Goal: Transaction & Acquisition: Subscribe to service/newsletter

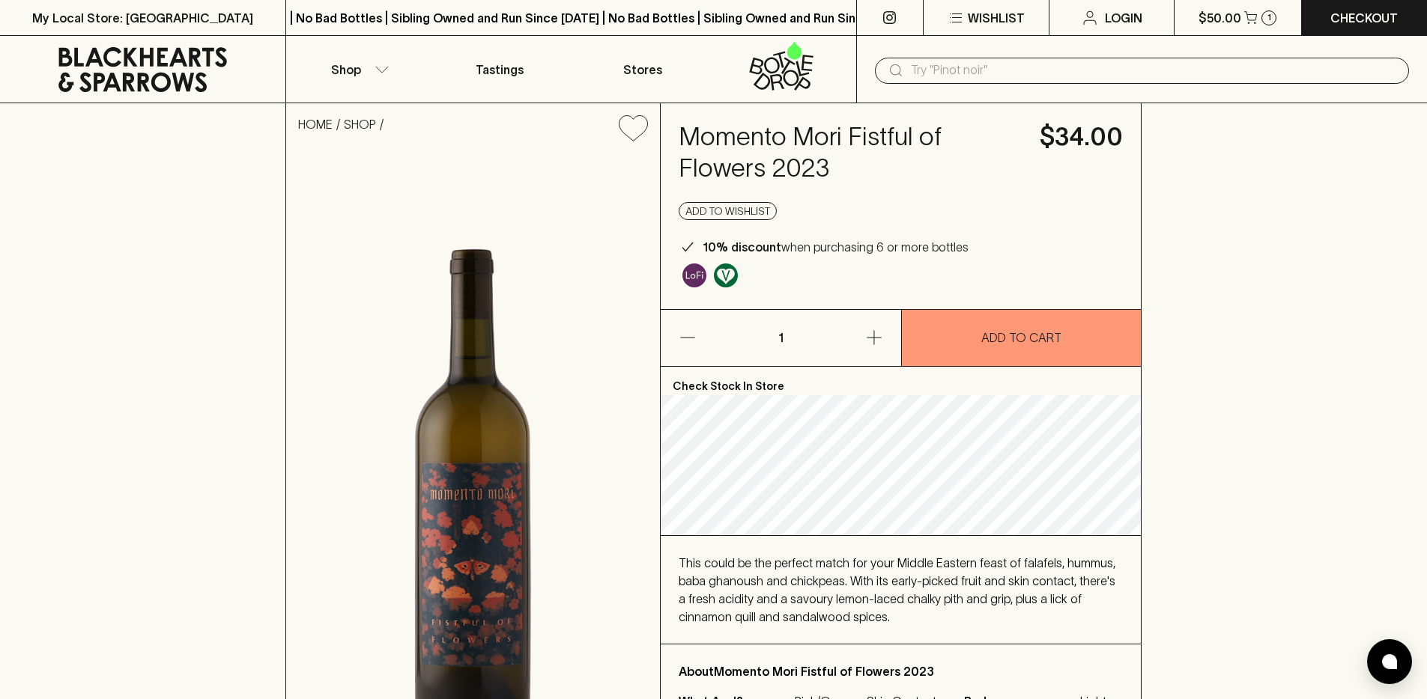
click at [1029, 47] on div "​" at bounding box center [1141, 69] width 571 height 67
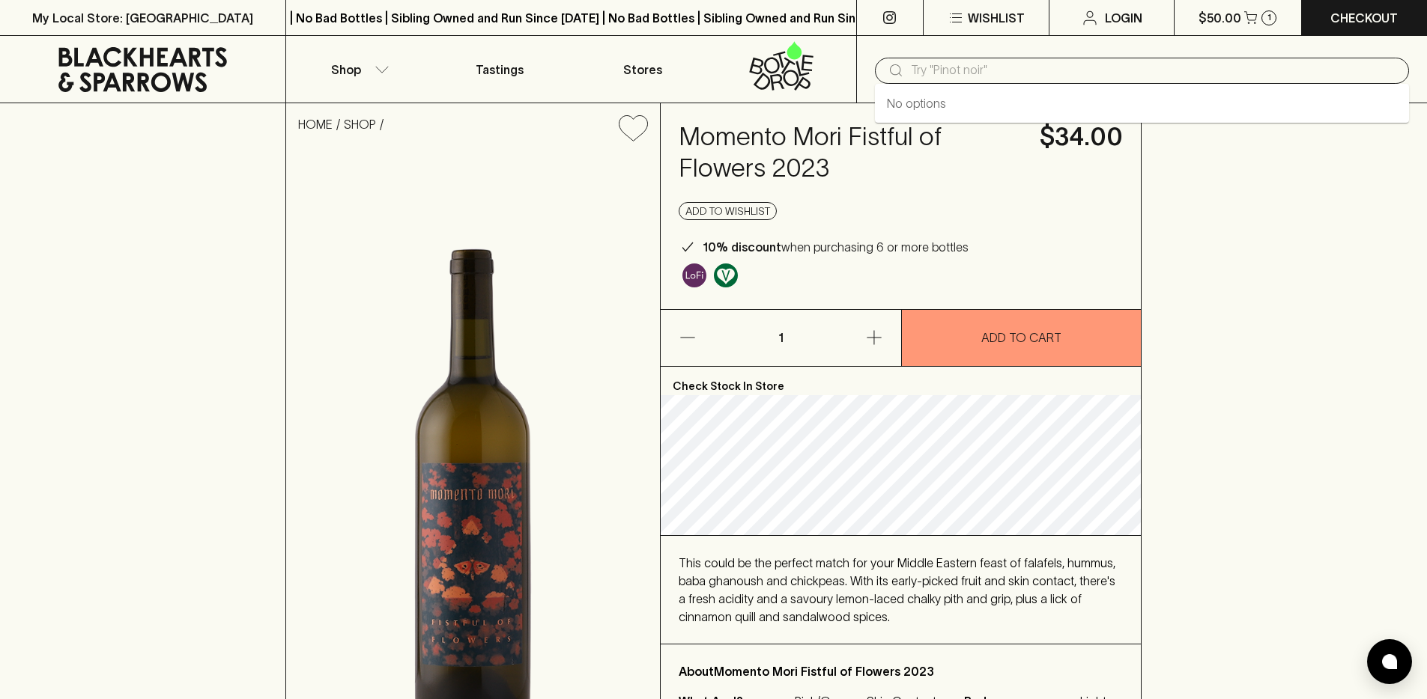
click at [1022, 60] on input "text" at bounding box center [1154, 70] width 486 height 24
paste input "36271"
type input "36271"
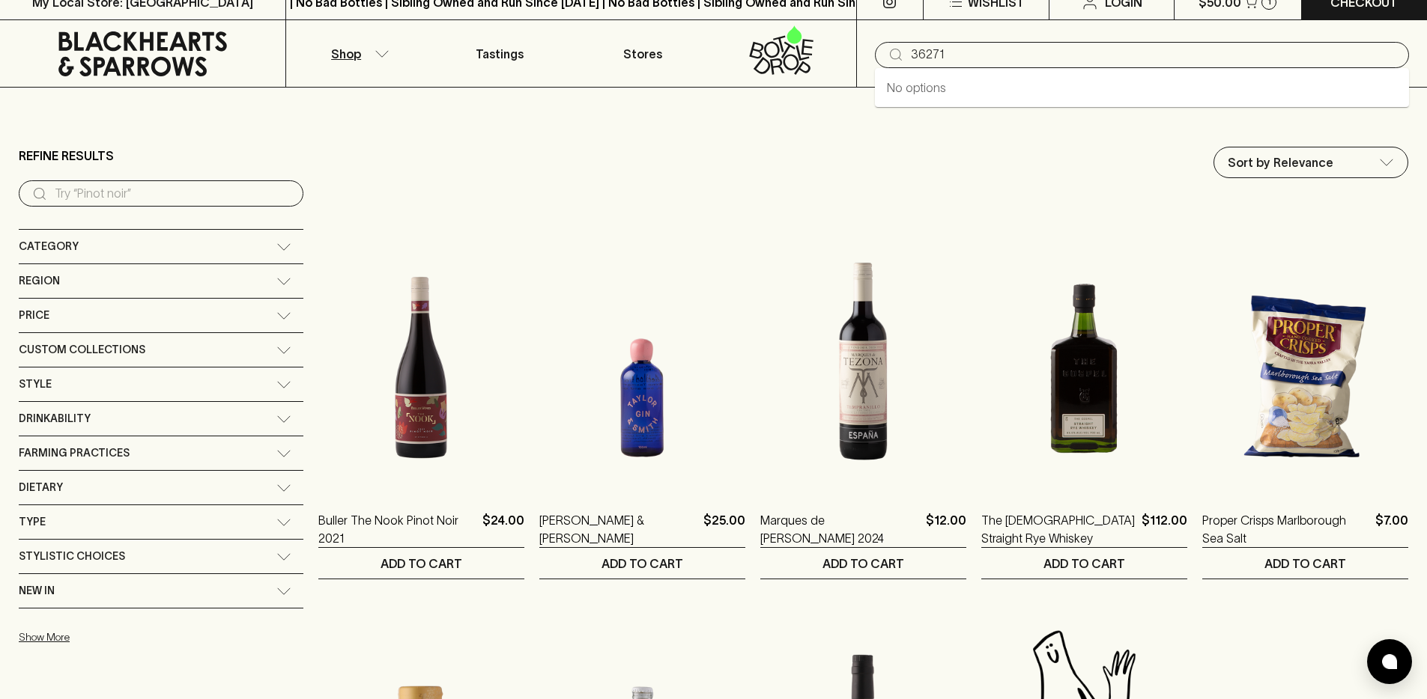
type input "36271"
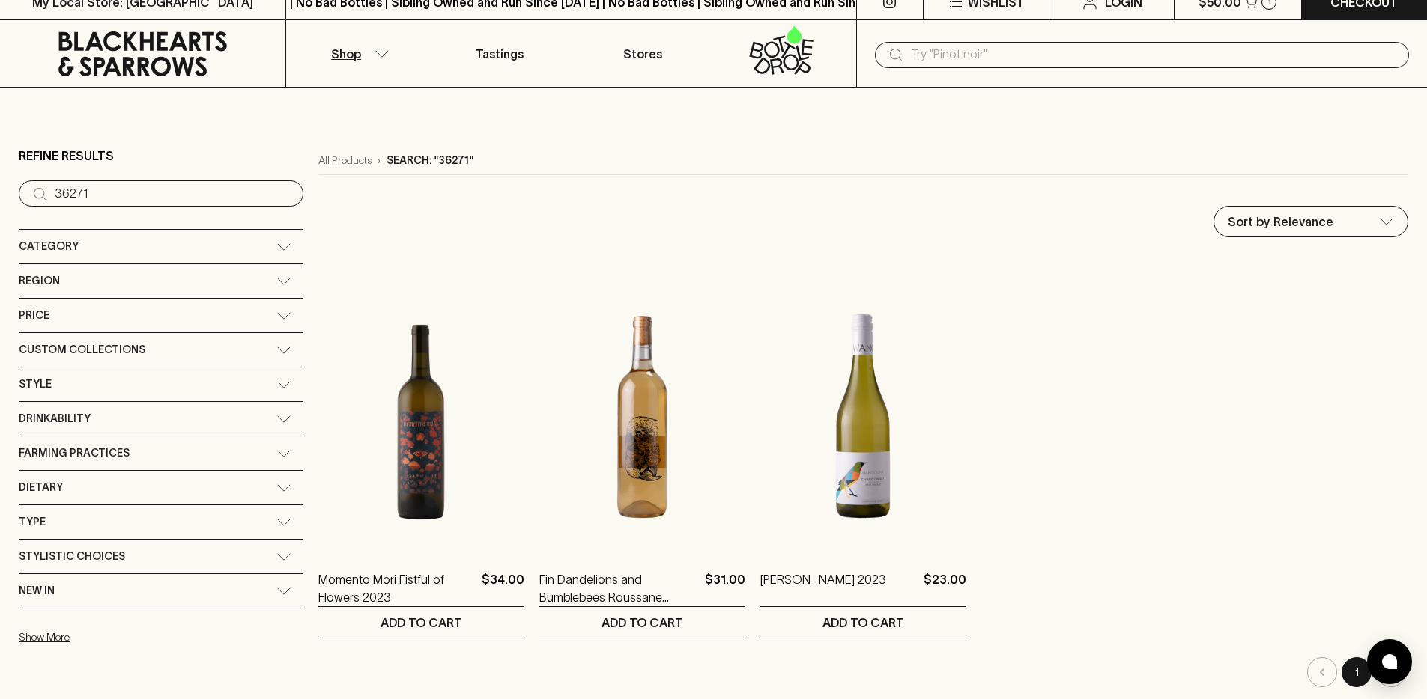
click at [204, 78] on link at bounding box center [142, 53] width 285 height 67
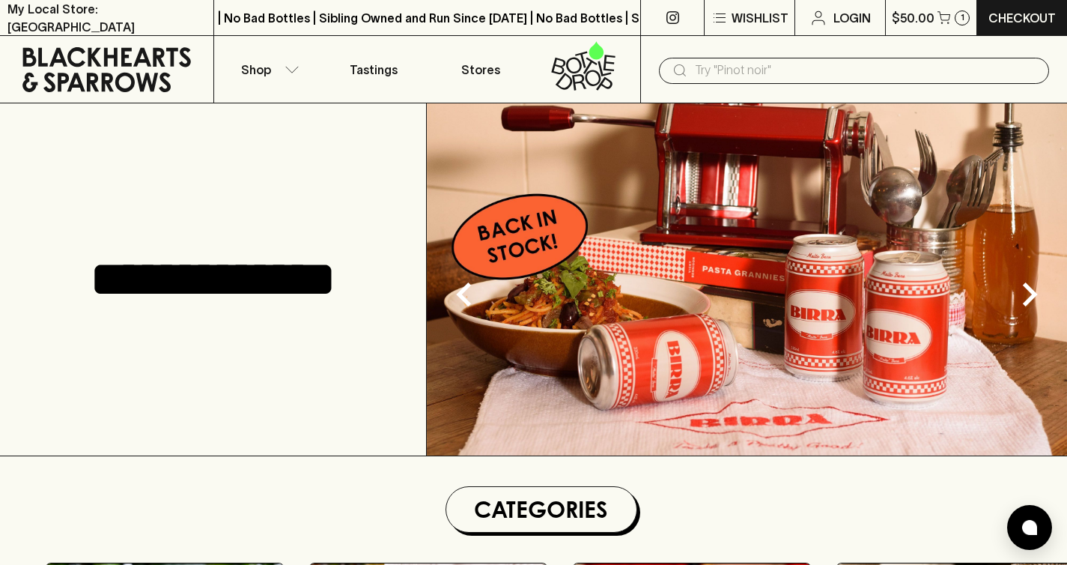
click at [580, 68] on icon at bounding box center [574, 65] width 16 height 16
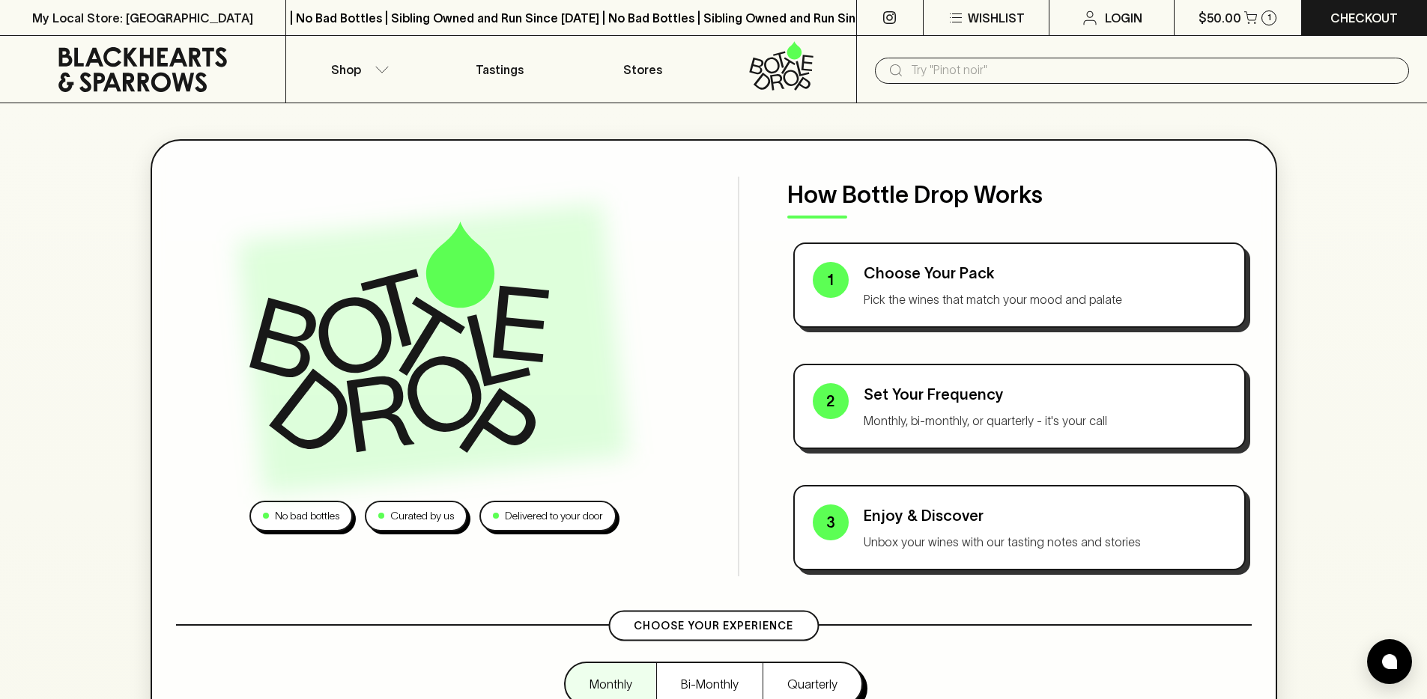
click at [140, 63] on icon at bounding box center [142, 69] width 168 height 45
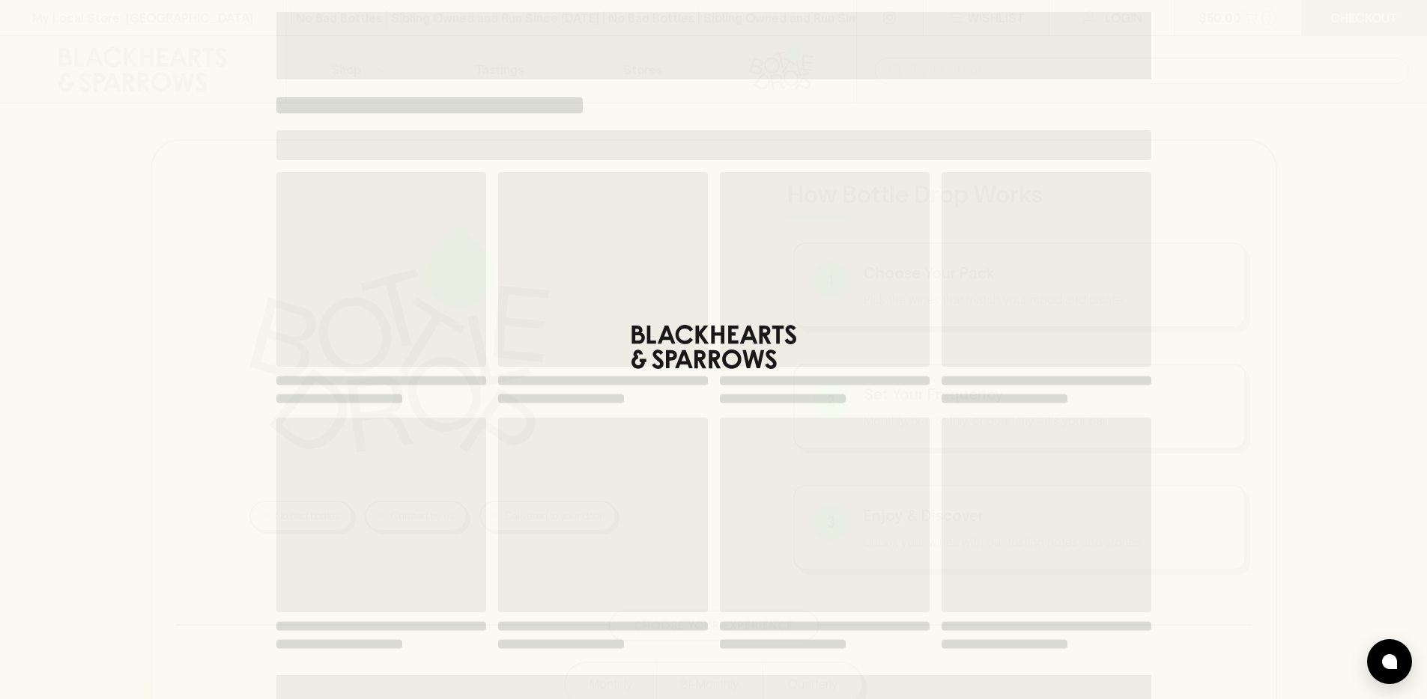
scroll to position [138, 0]
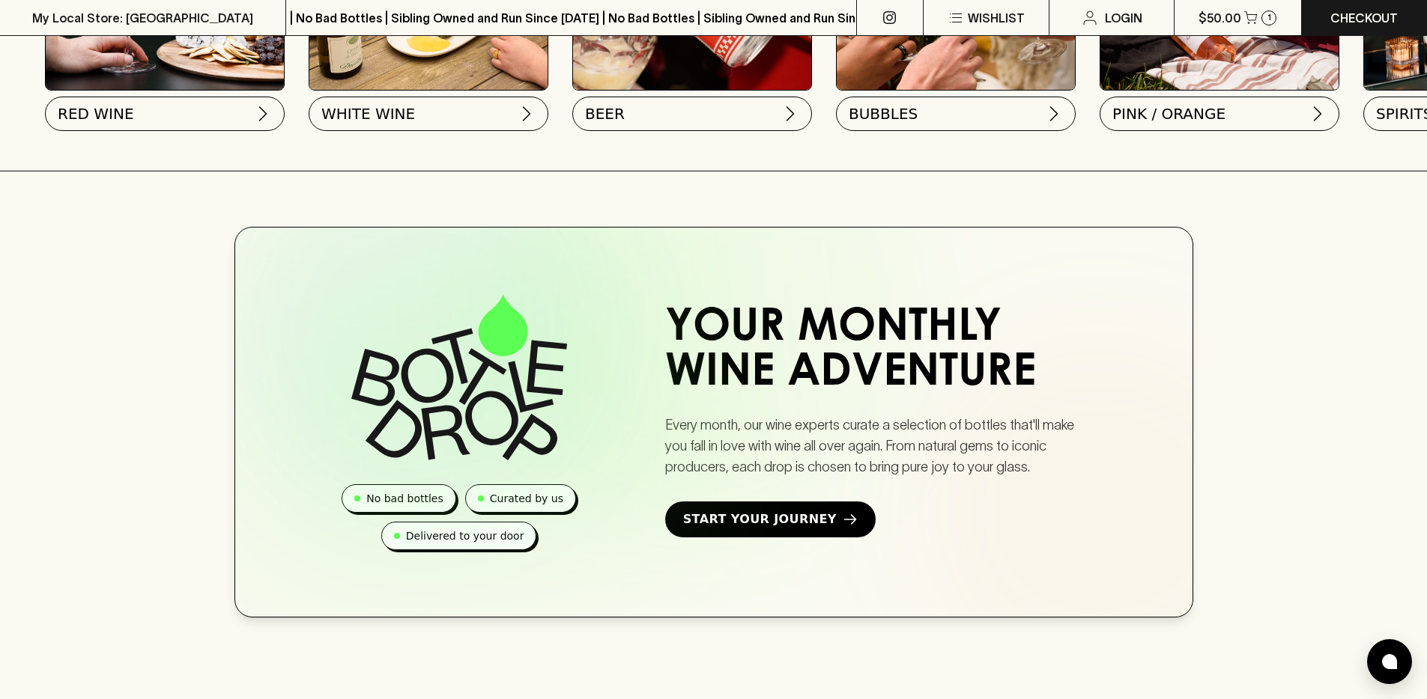
scroll to position [788, 0]
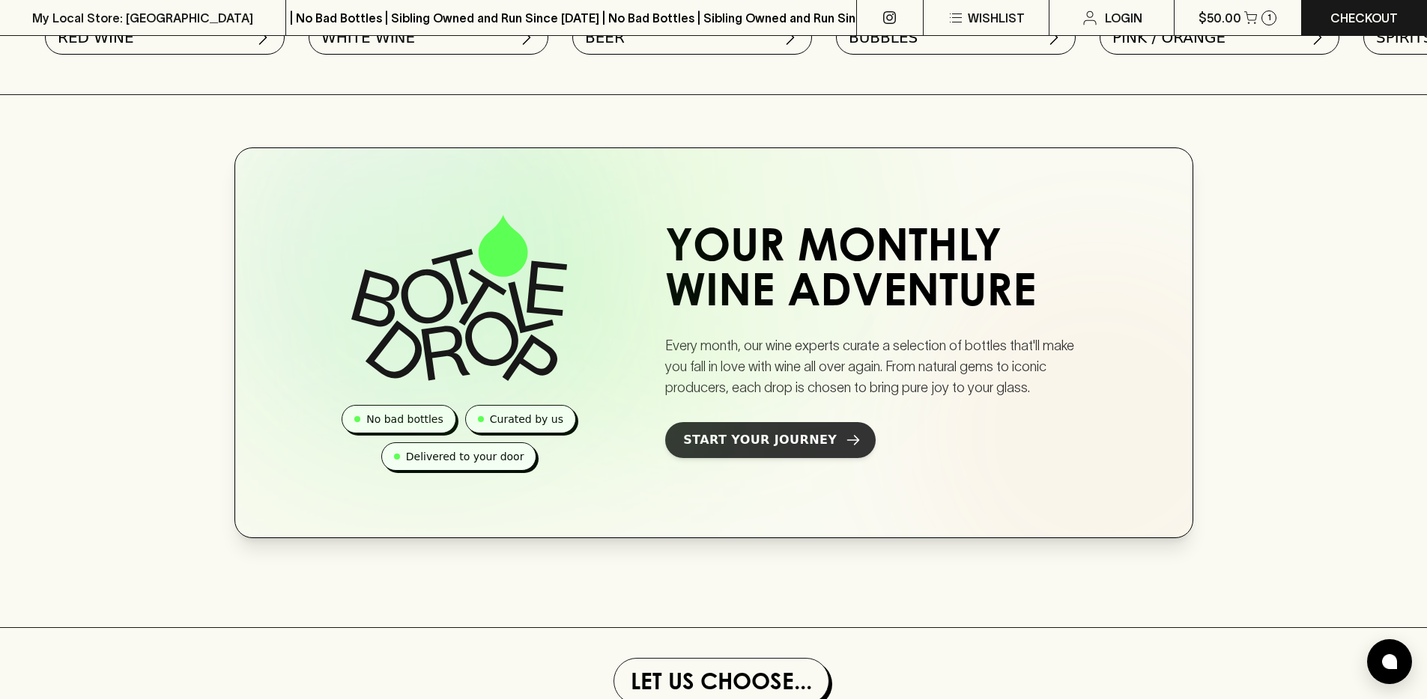
click at [808, 458] on link "Start Your Journey" at bounding box center [770, 440] width 210 height 36
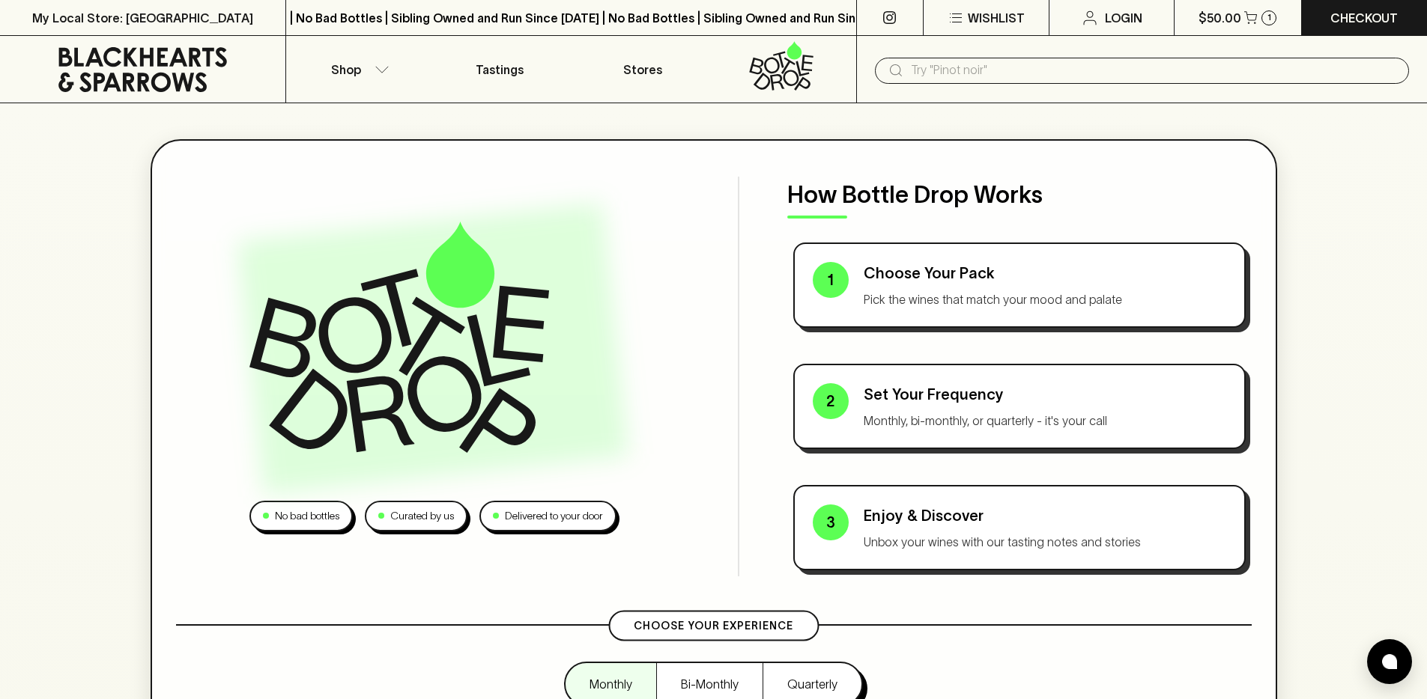
click at [162, 61] on icon at bounding box center [142, 69] width 263 height 45
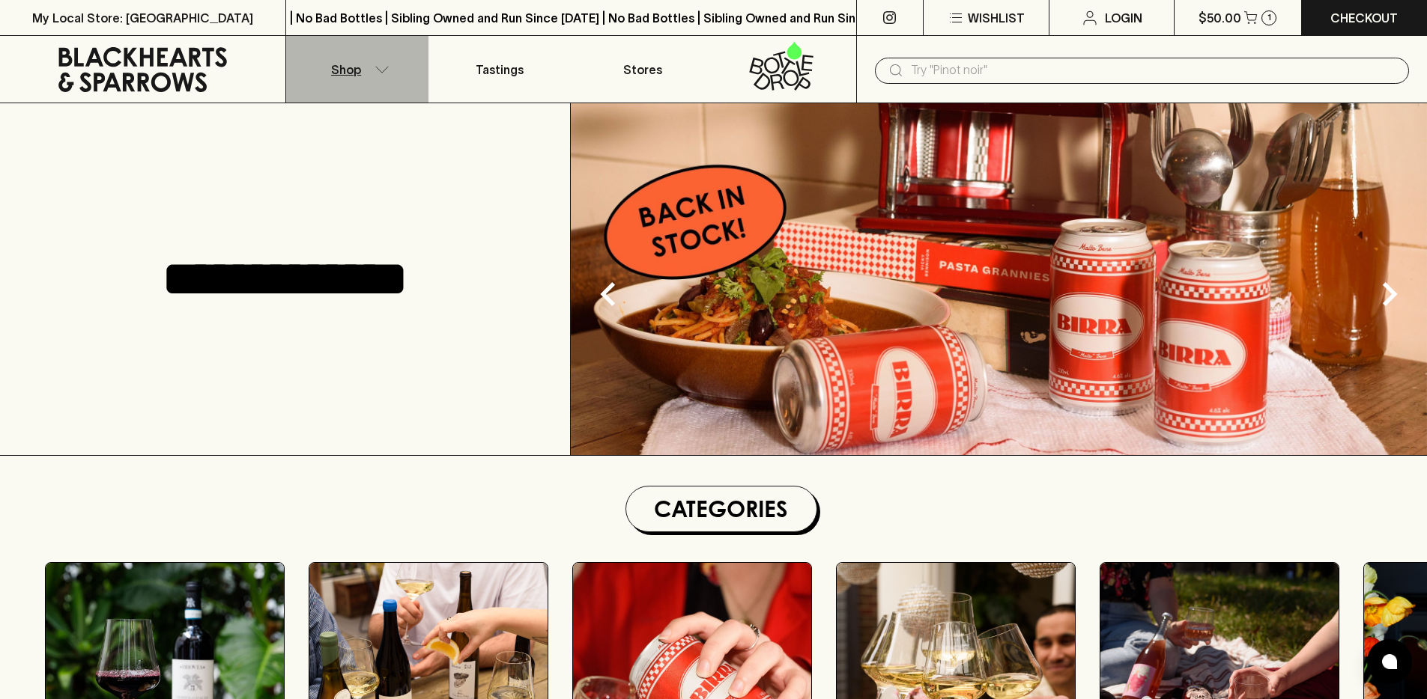
click at [356, 75] on p "Shop" at bounding box center [346, 70] width 30 height 18
click at [360, 74] on button "Shop" at bounding box center [357, 69] width 142 height 67
click at [358, 78] on button "Shop" at bounding box center [357, 69] width 142 height 67
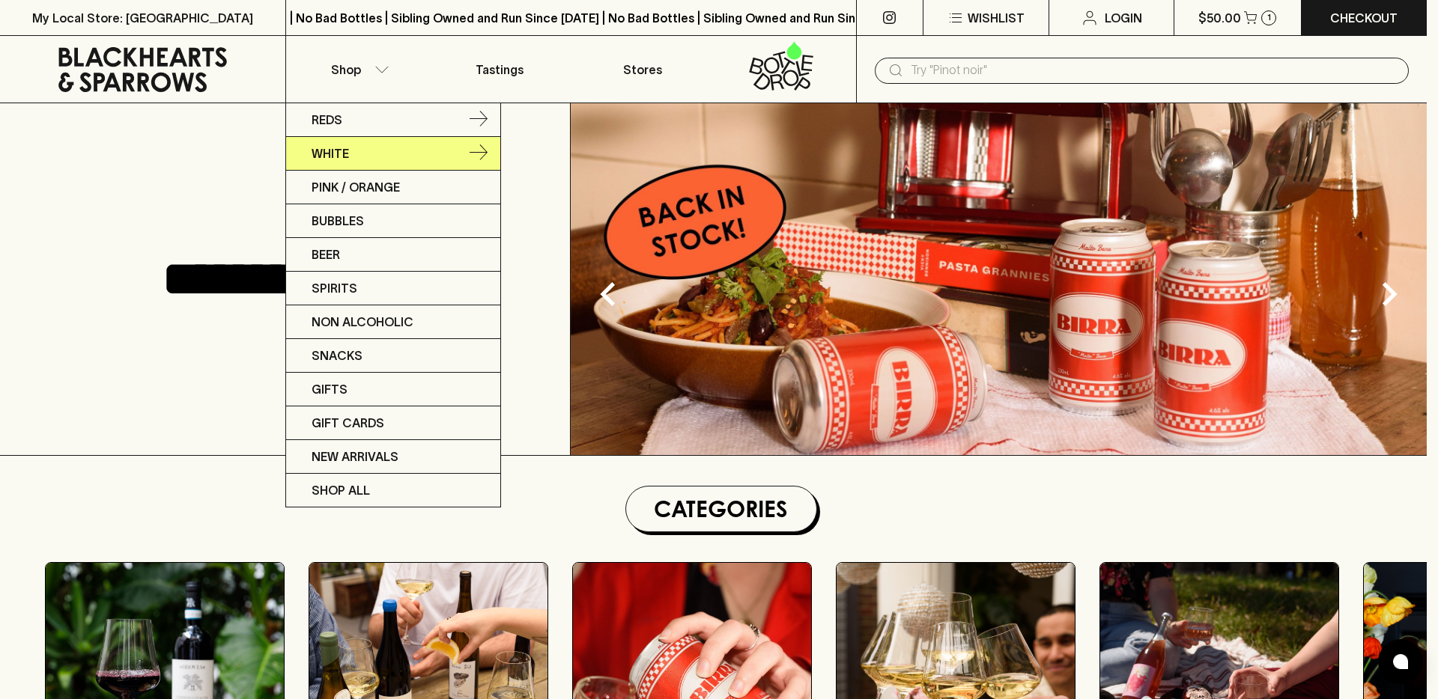
click at [346, 128] on link "Reds" at bounding box center [393, 120] width 214 height 34
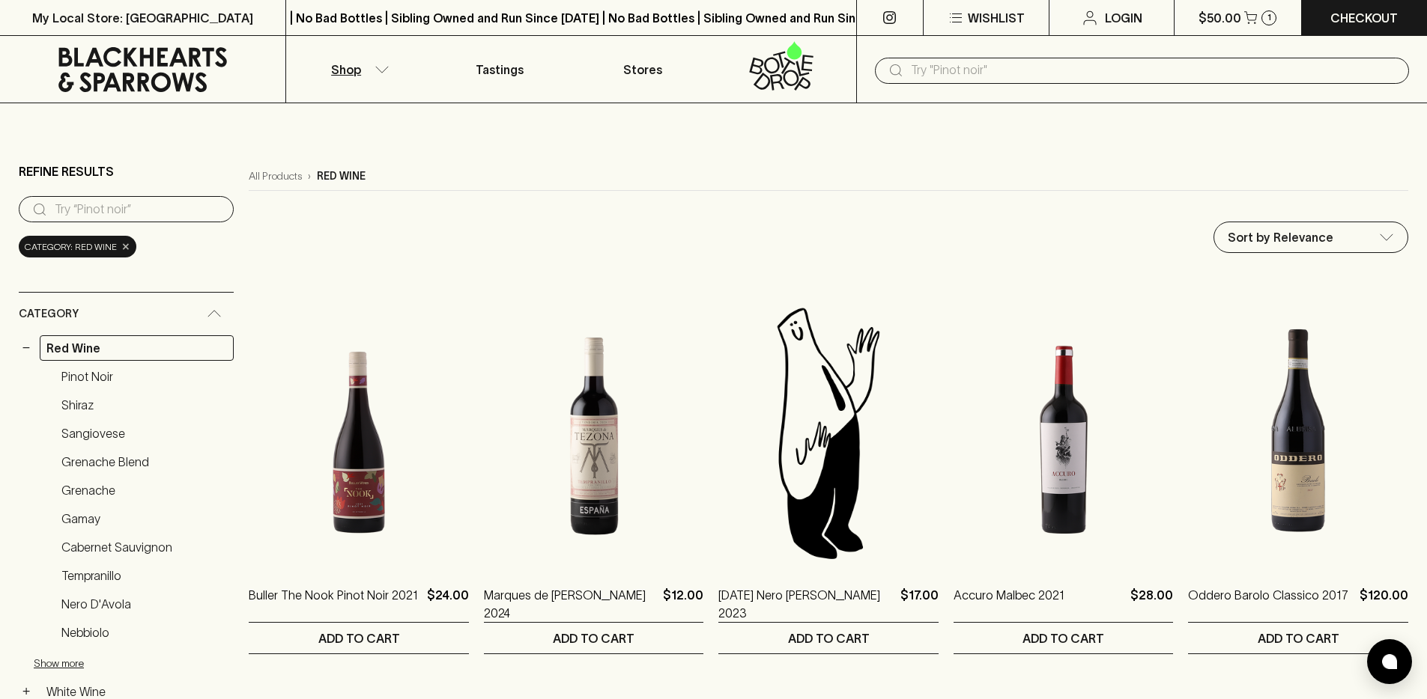
click at [121, 247] on span "×" at bounding box center [125, 247] width 9 height 16
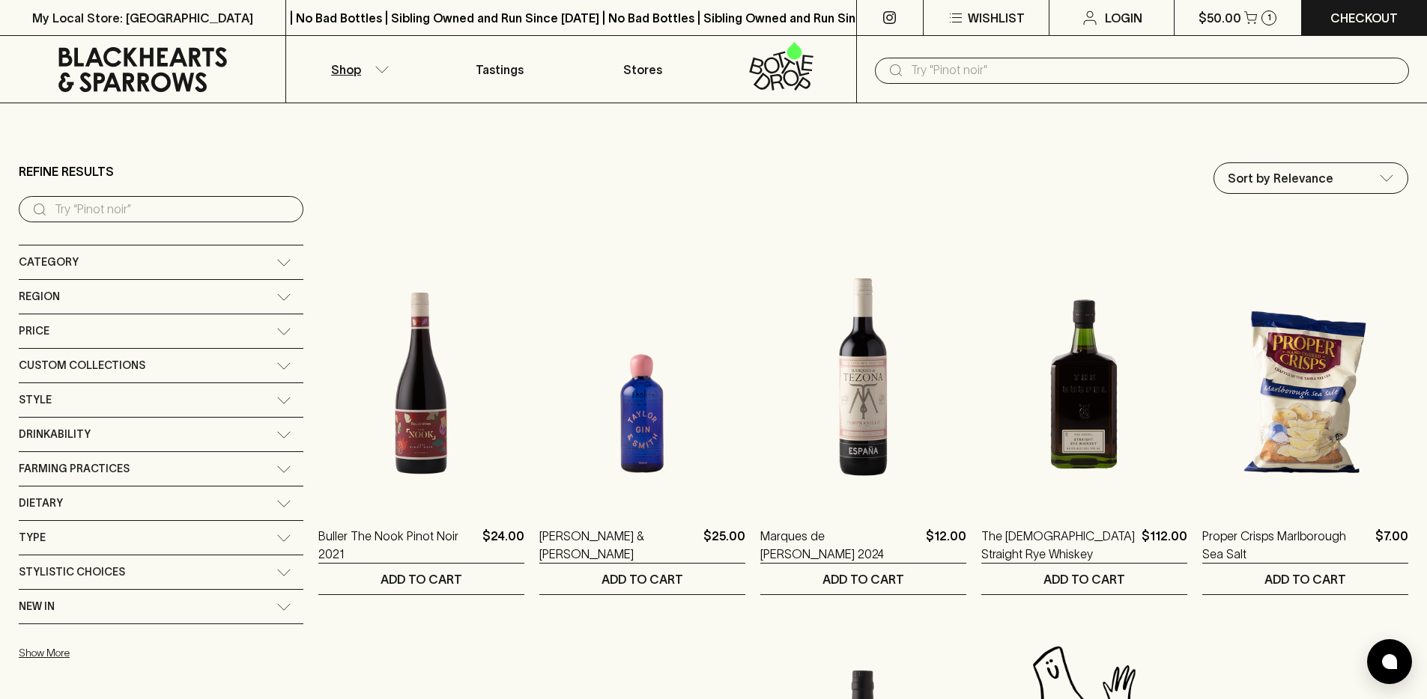
click at [152, 270] on div "Category" at bounding box center [148, 262] width 258 height 19
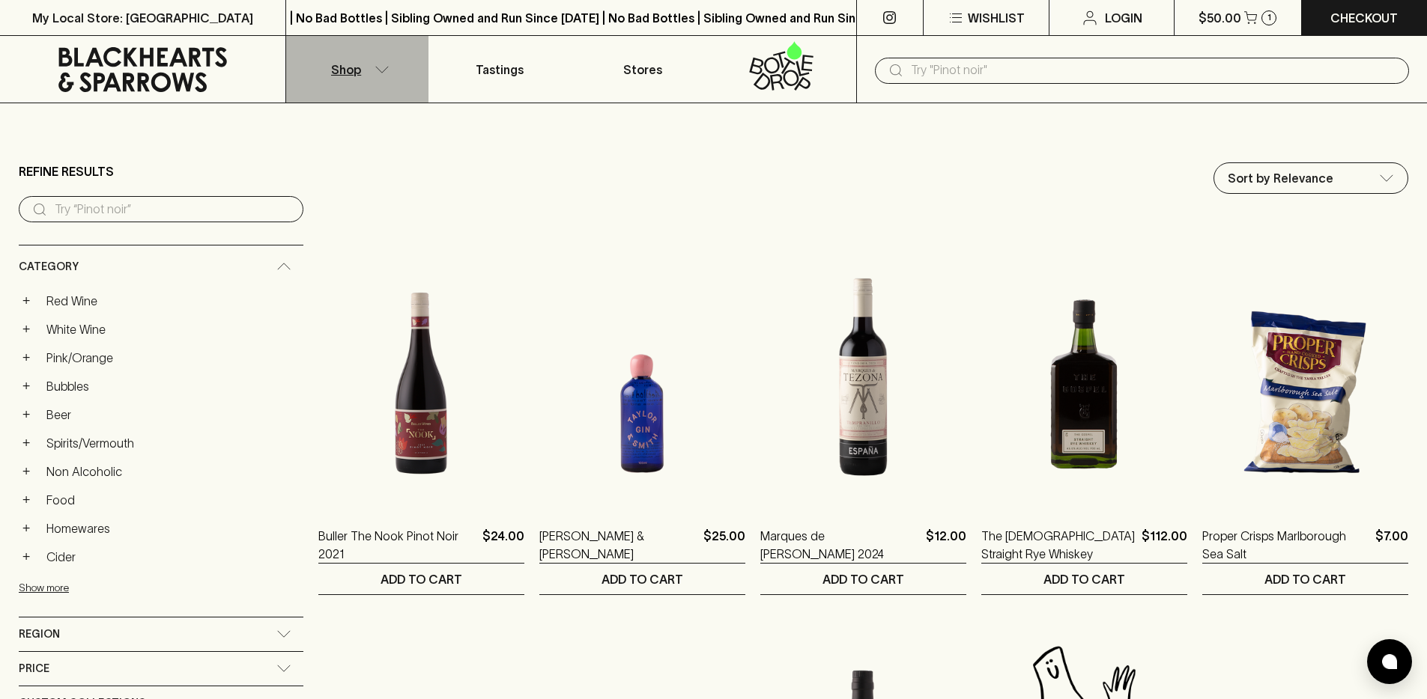
click at [362, 63] on button "Shop" at bounding box center [357, 69] width 142 height 67
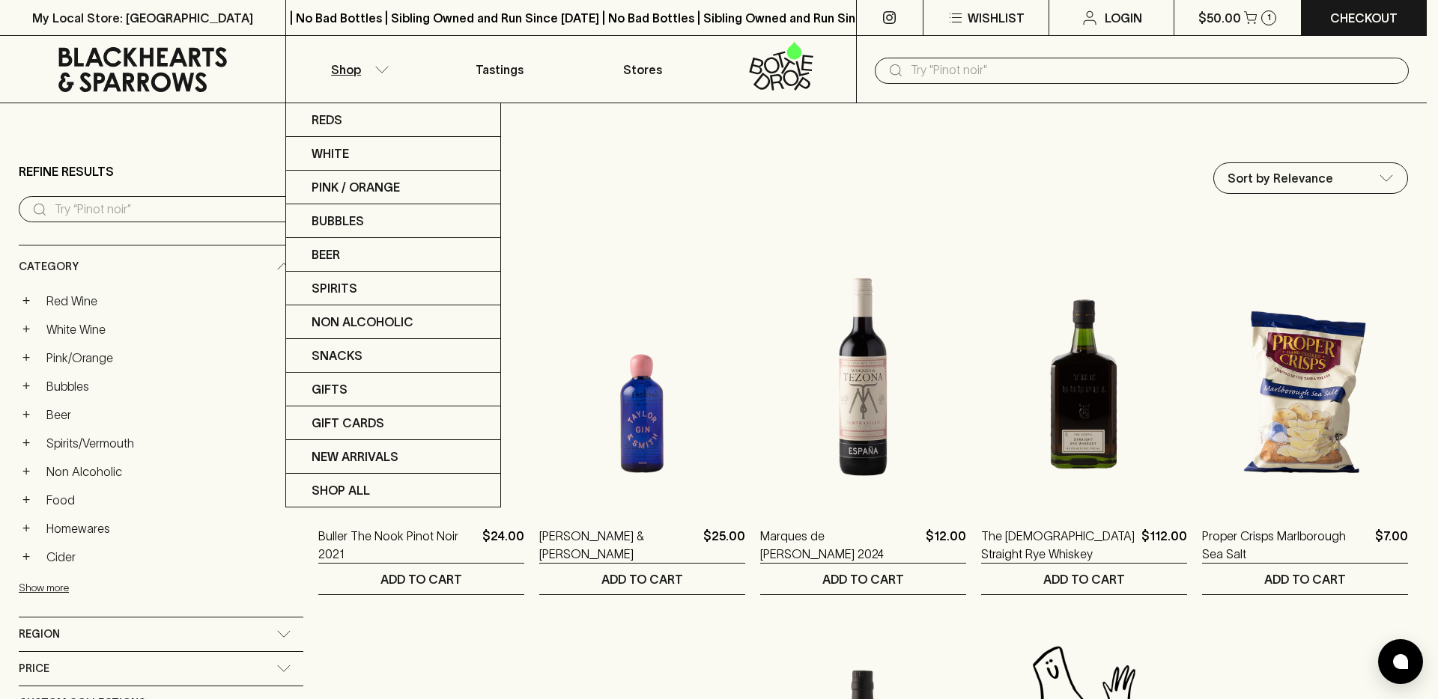
click at [85, 362] on div at bounding box center [719, 349] width 1438 height 699
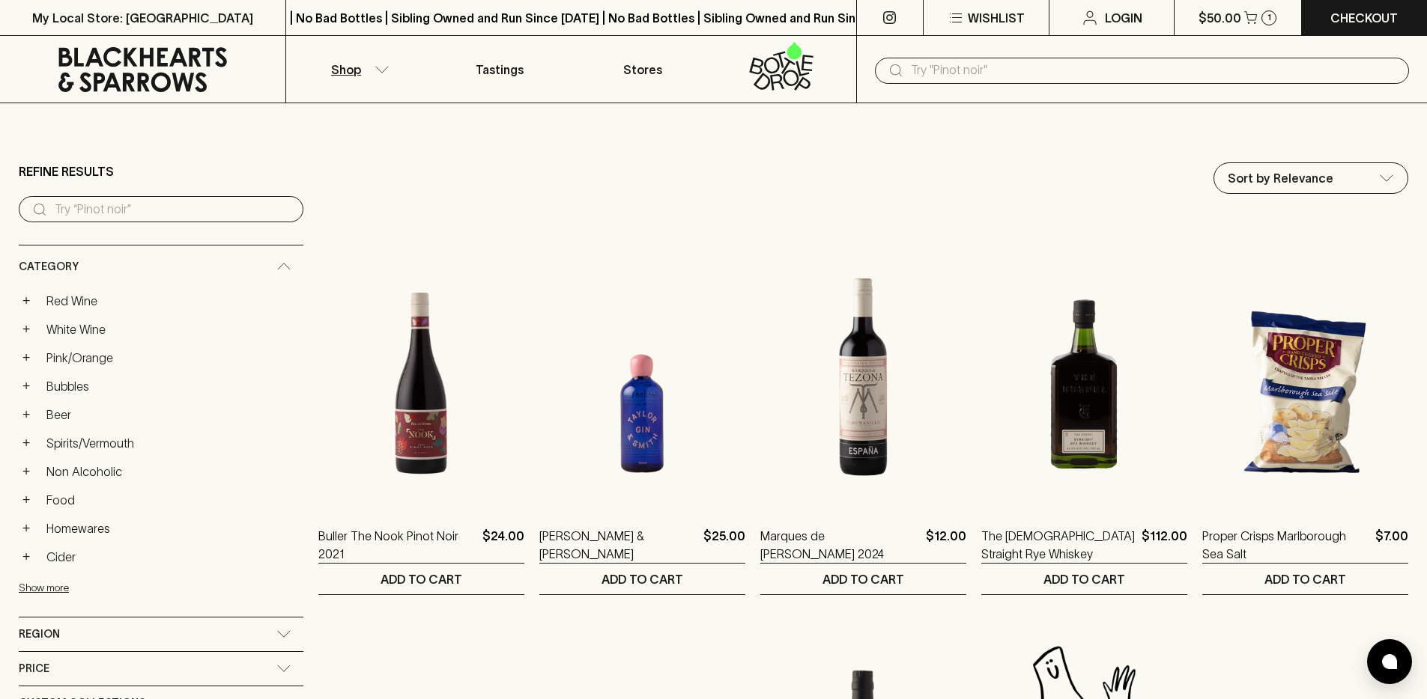
click at [389, 61] on button "Shop" at bounding box center [357, 69] width 142 height 67
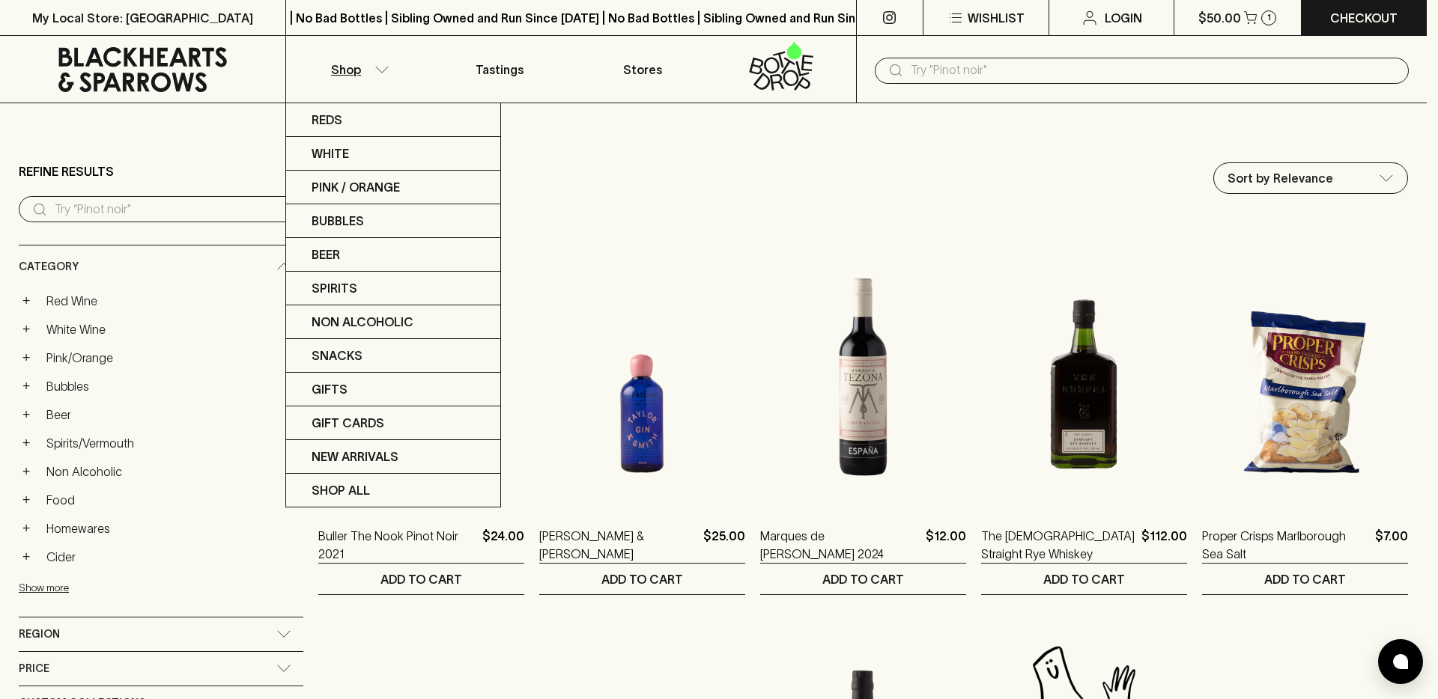
click at [798, 70] on div at bounding box center [719, 349] width 1438 height 699
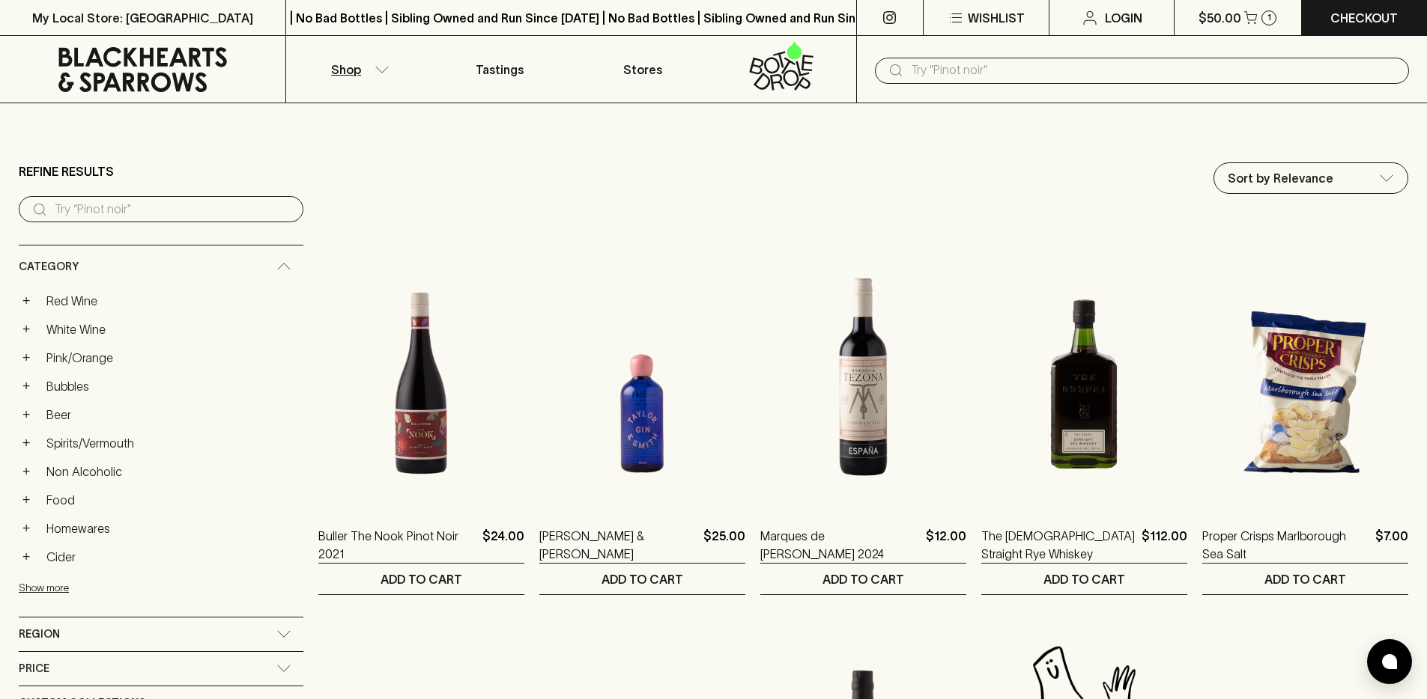
click at [790, 69] on div "Reds White Pink / Orange Bubbles Beer Spirits Non Alcoholic Snacks Gifts Gift C…" at bounding box center [713, 349] width 1427 height 699
click at [769, 68] on icon at bounding box center [781, 65] width 123 height 49
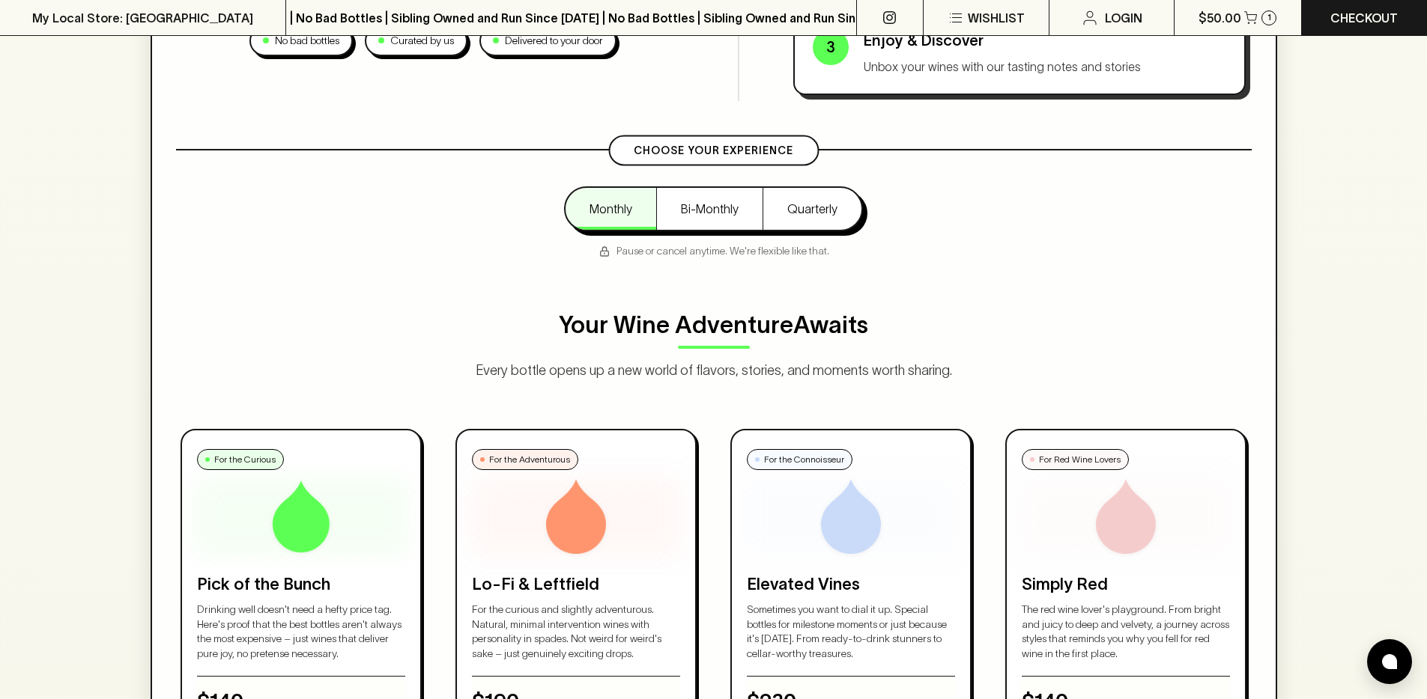
scroll to position [1111, 0]
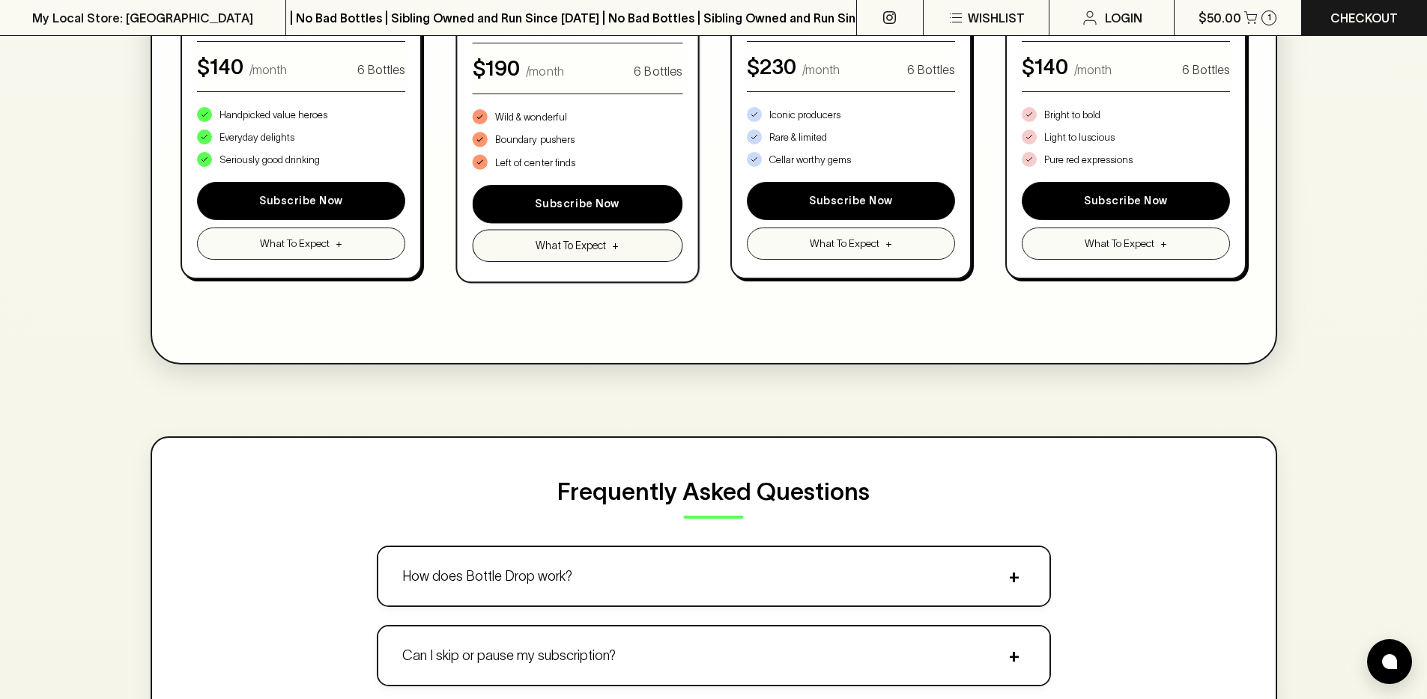
click at [556, 244] on span "What To Expect" at bounding box center [570, 246] width 70 height 16
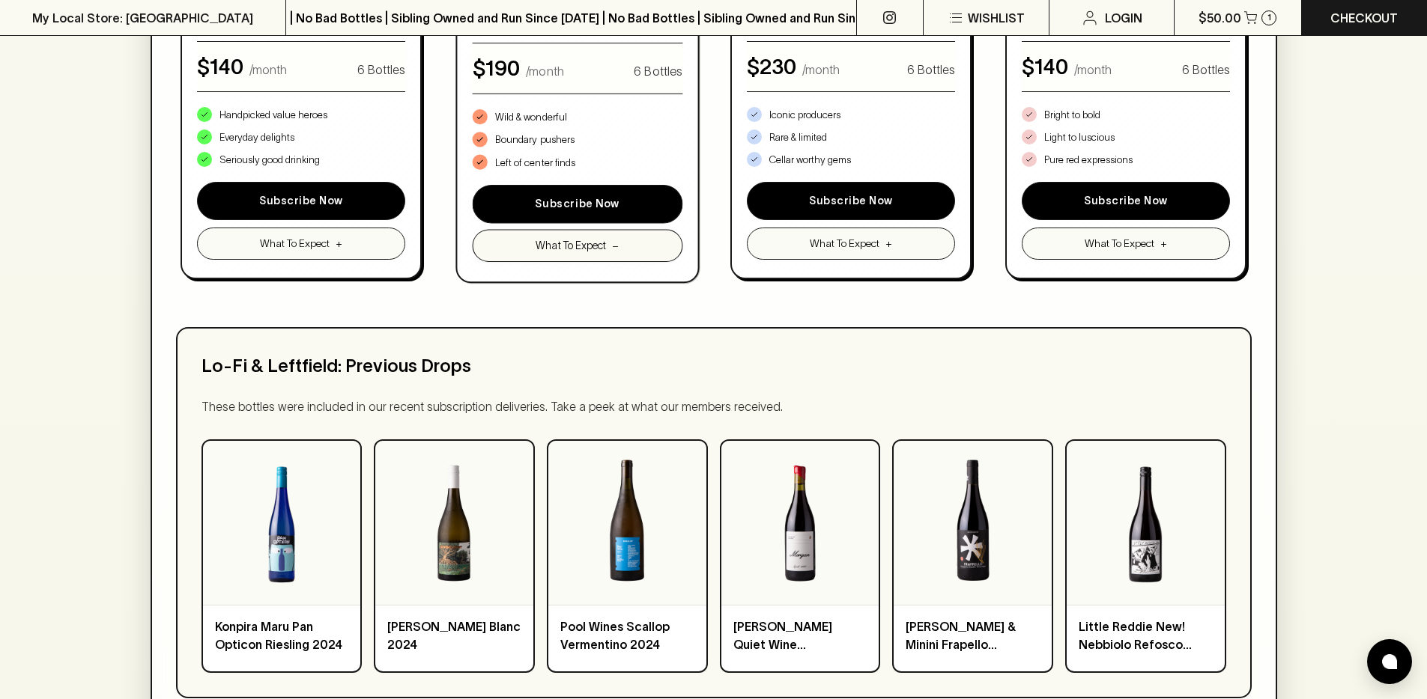
click at [556, 244] on span "What To Expect" at bounding box center [570, 246] width 70 height 16
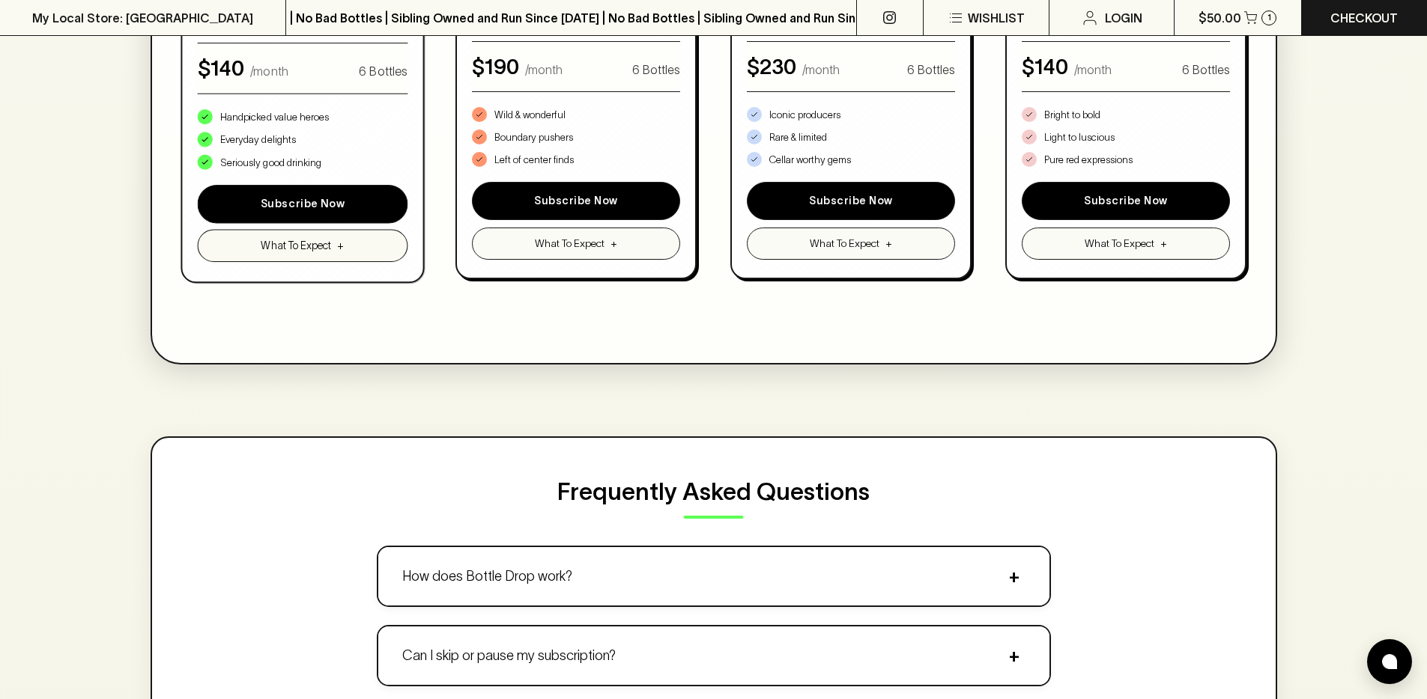
click at [311, 261] on button "What To Expect +" at bounding box center [303, 246] width 210 height 32
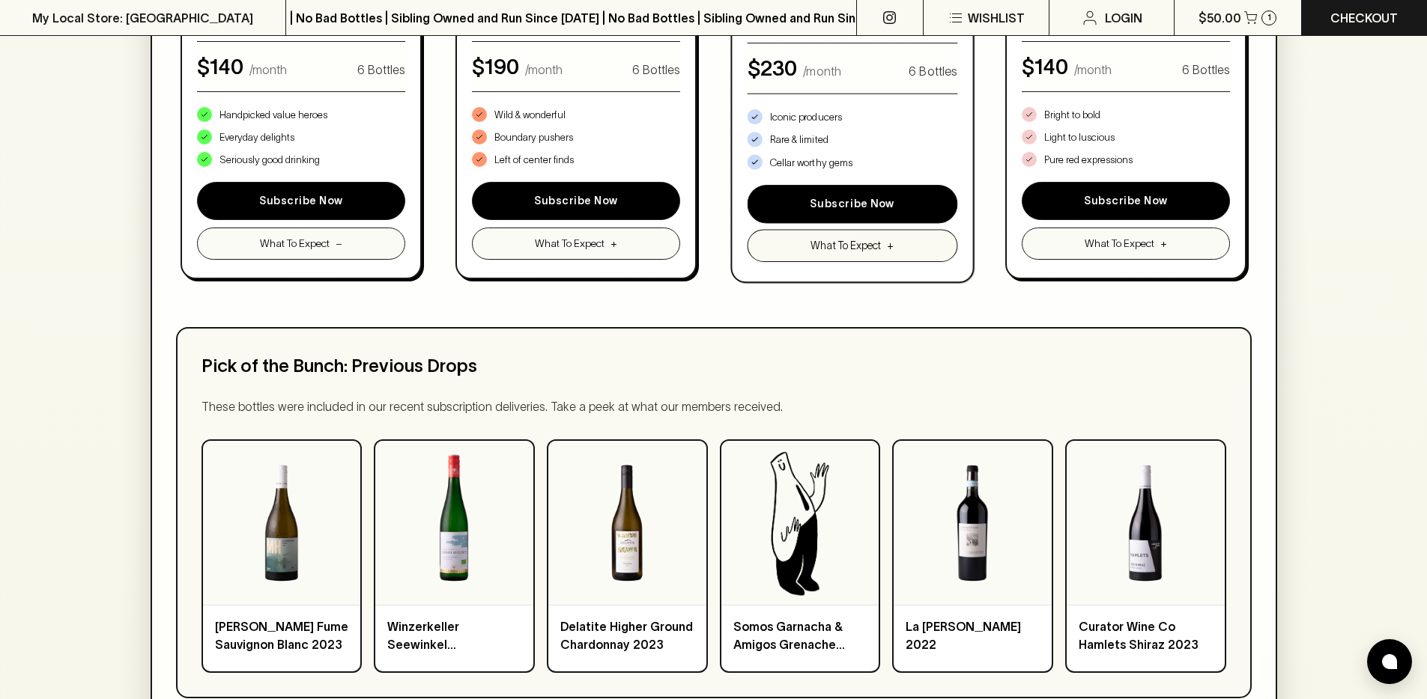
click at [856, 254] on button "What To Expect +" at bounding box center [852, 246] width 210 height 32
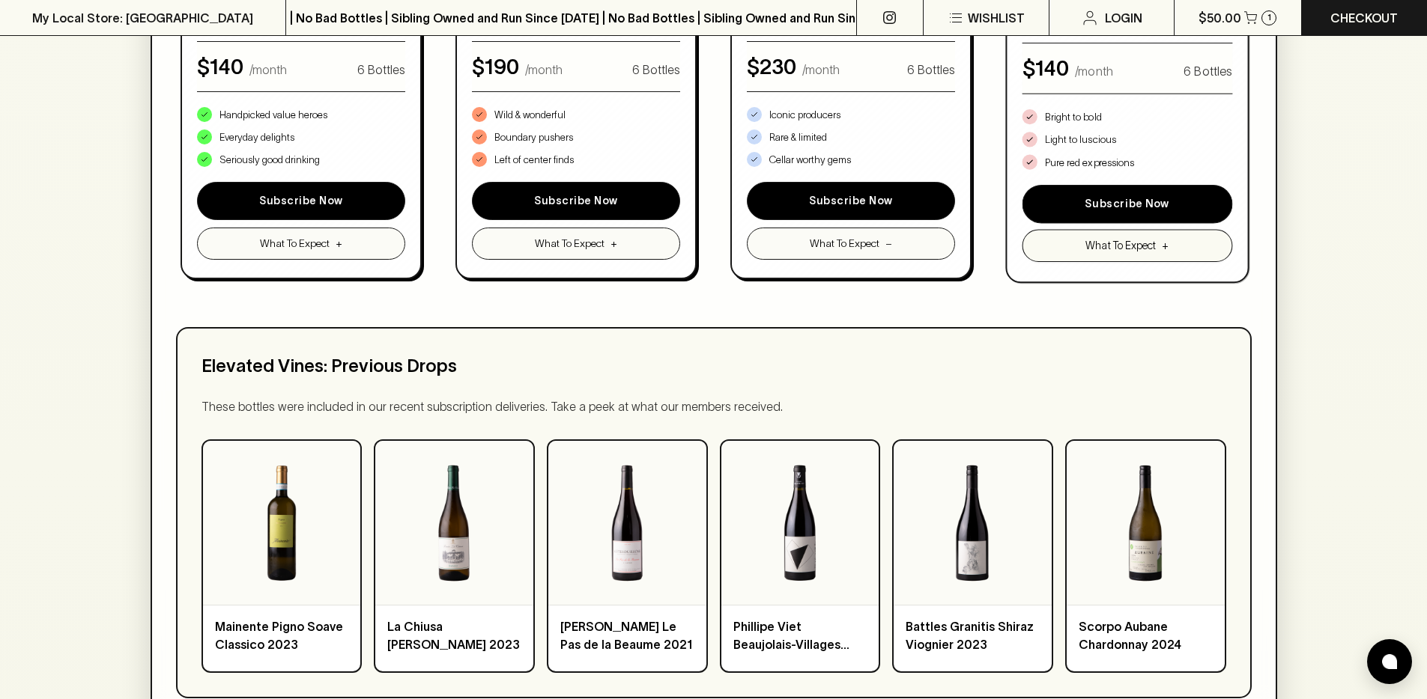
click at [1093, 250] on span "What To Expect" at bounding box center [1120, 246] width 70 height 16
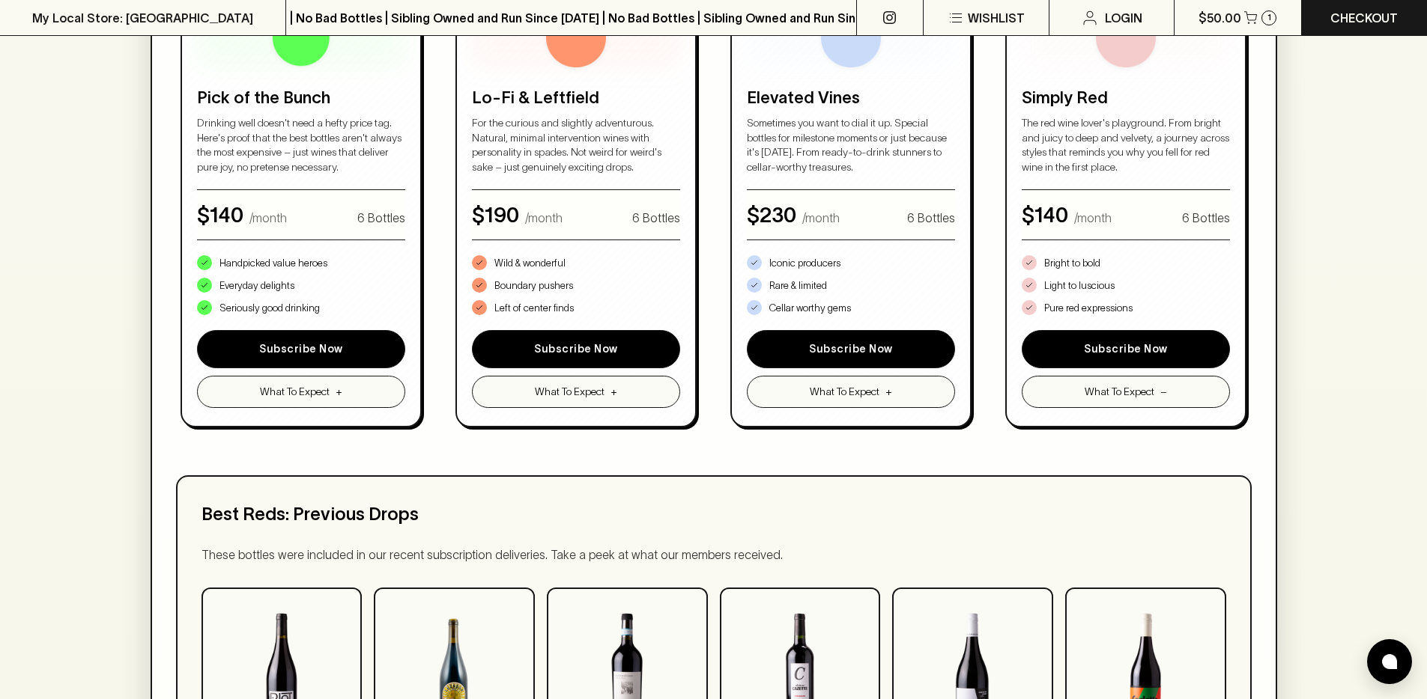
scroll to position [885, 0]
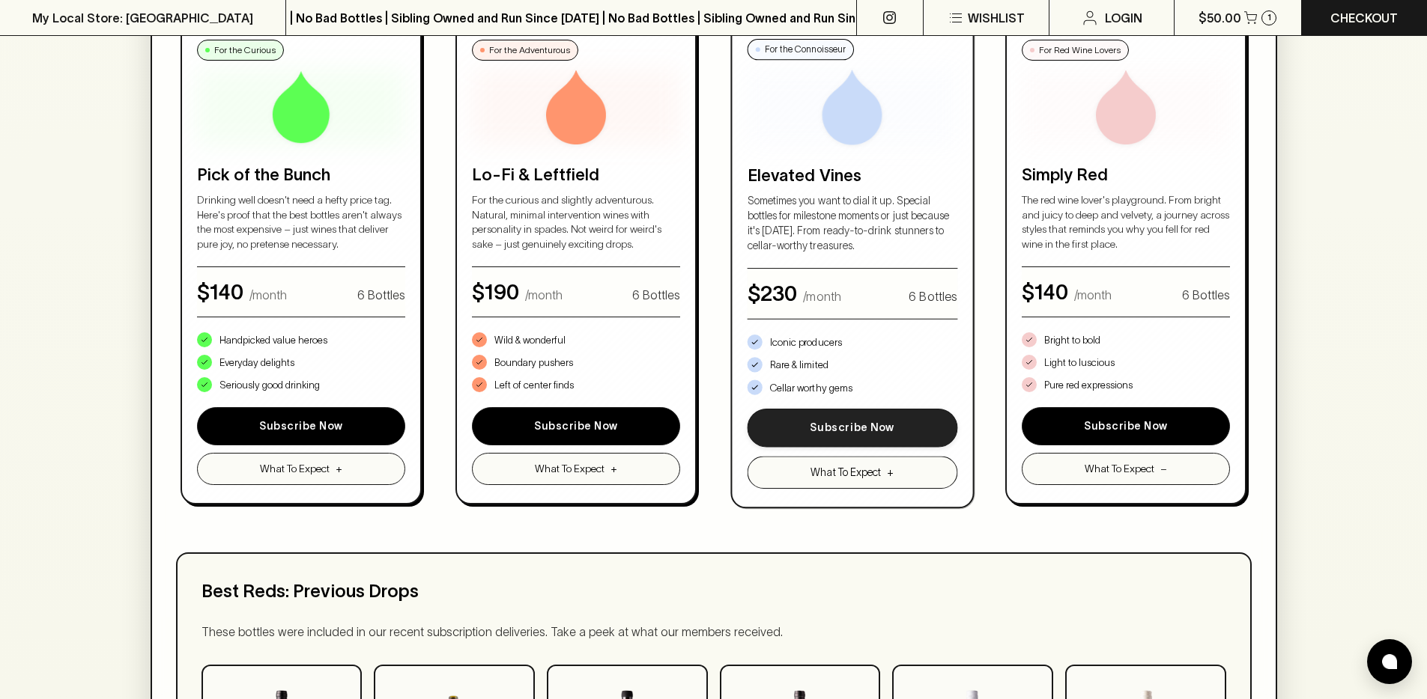
click at [854, 425] on button "Subscribe Now" at bounding box center [852, 428] width 210 height 39
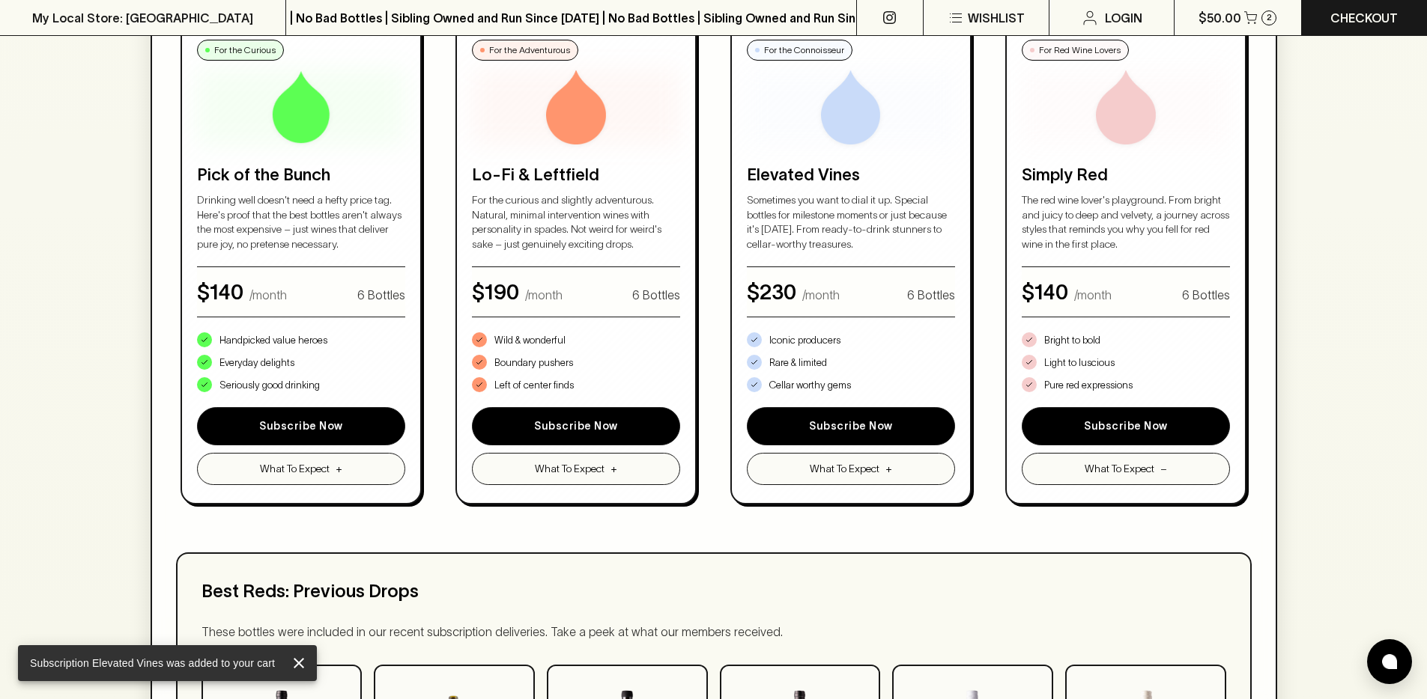
click at [309, 669] on div at bounding box center [293, 664] width 36 height 24
click at [304, 665] on icon "close" at bounding box center [299, 664] width 18 height 18
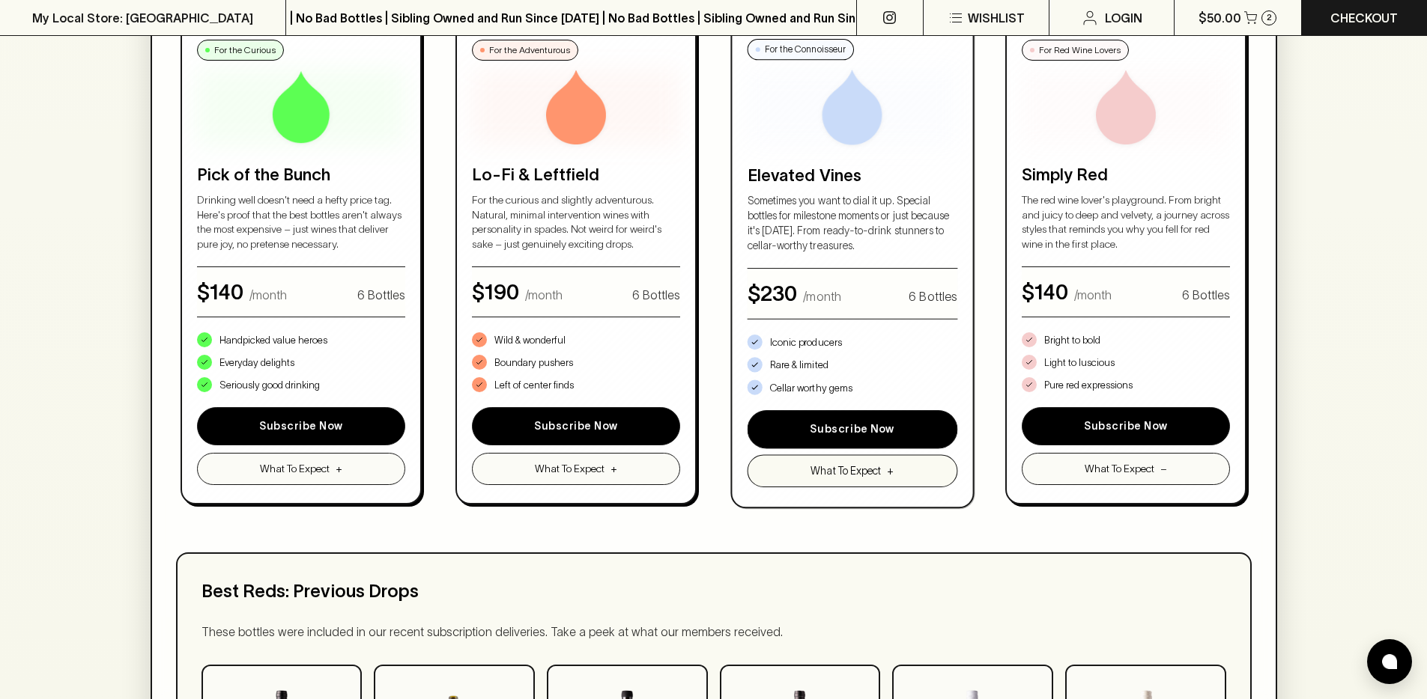
click at [896, 471] on button "What To Expect +" at bounding box center [852, 471] width 210 height 32
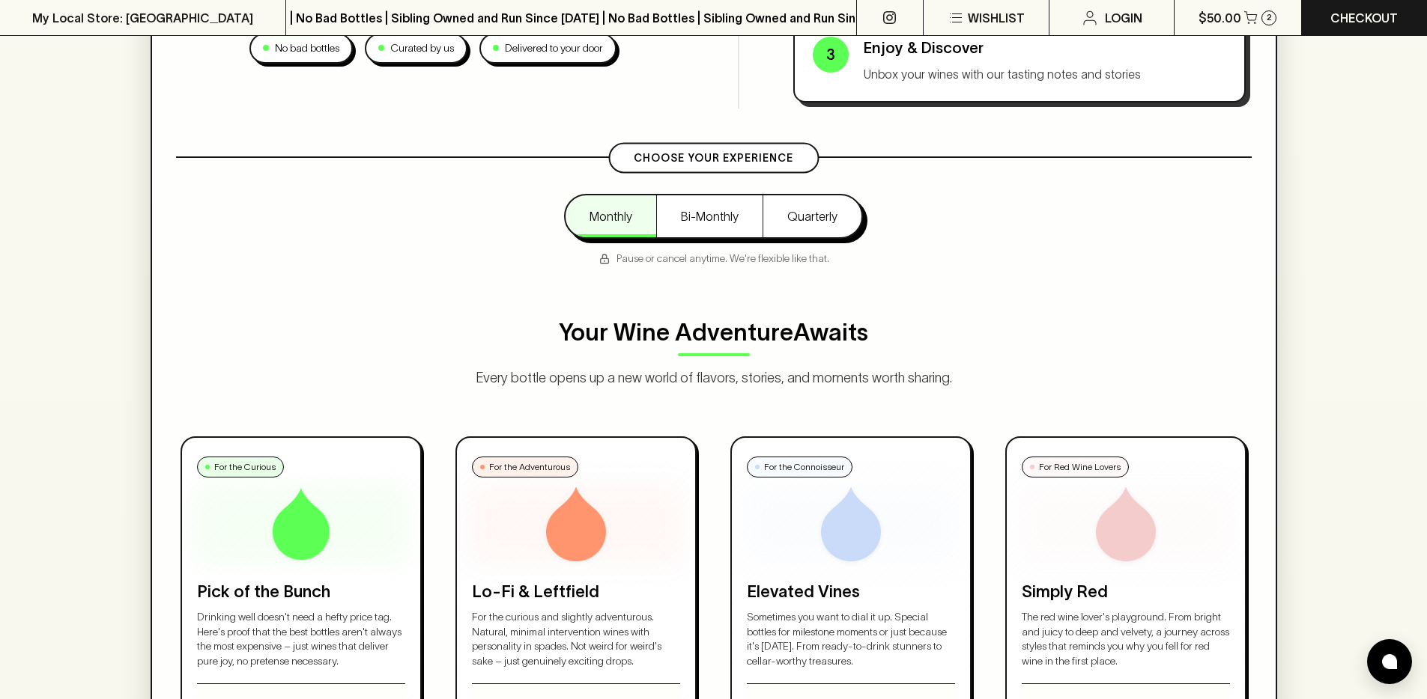
scroll to position [0, 0]
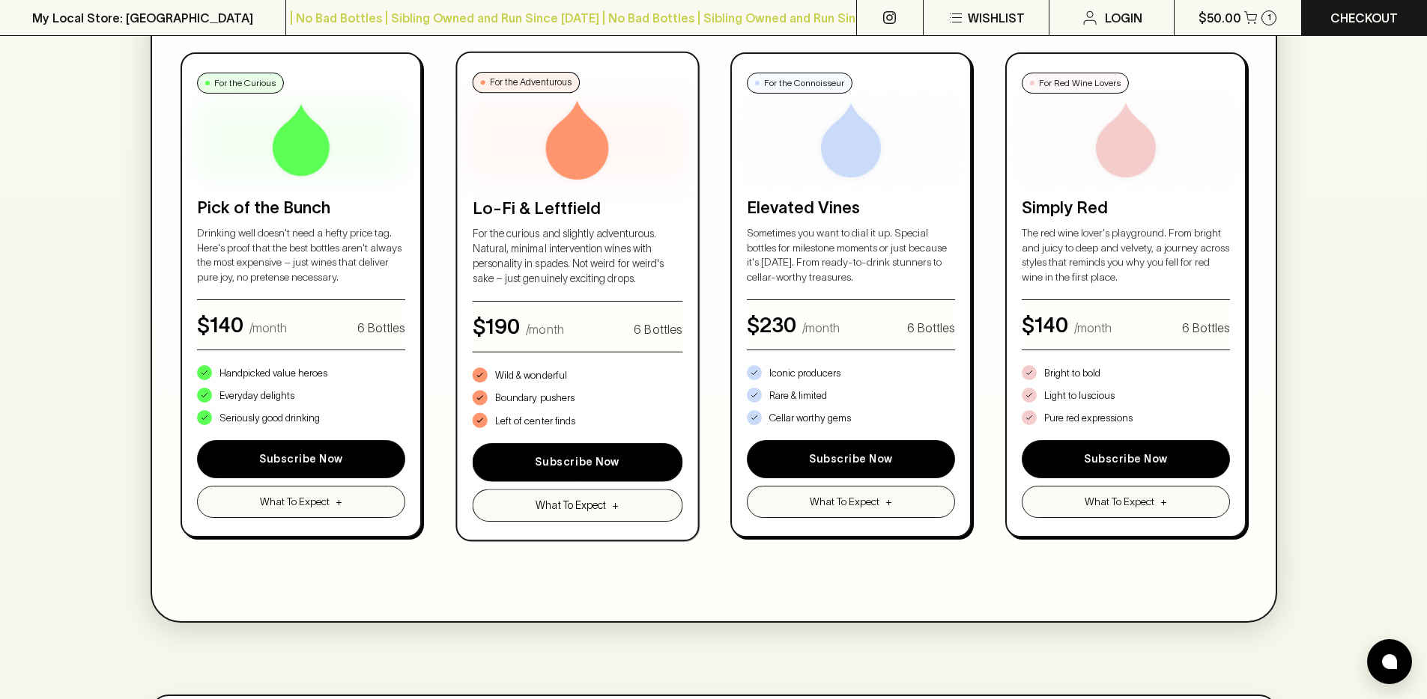
scroll to position [790, 0]
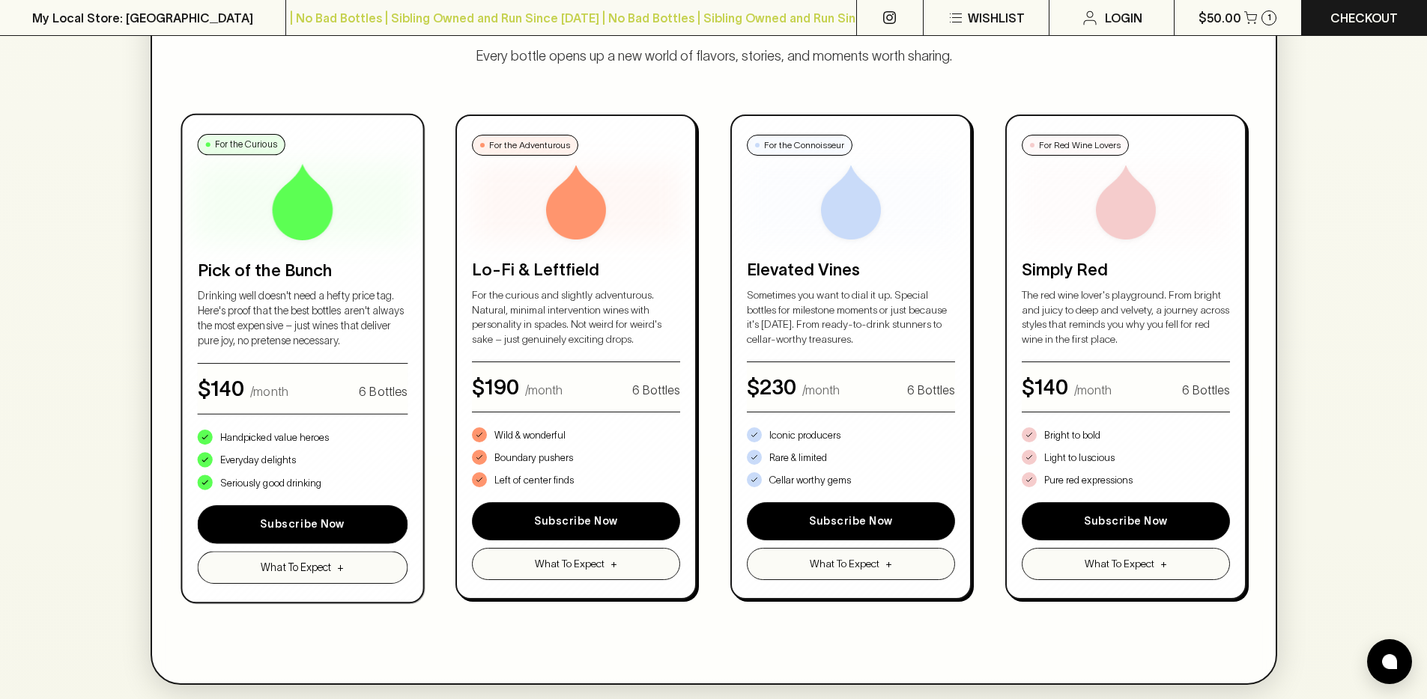
click at [322, 212] on img at bounding box center [302, 202] width 79 height 79
drag, startPoint x: 322, startPoint y: 212, endPoint x: 335, endPoint y: 226, distance: 19.1
click at [337, 261] on div "For the Curious Pick of the Bunch Drinking well doesn't need a hefty price tag.…" at bounding box center [303, 358] width 210 height 451
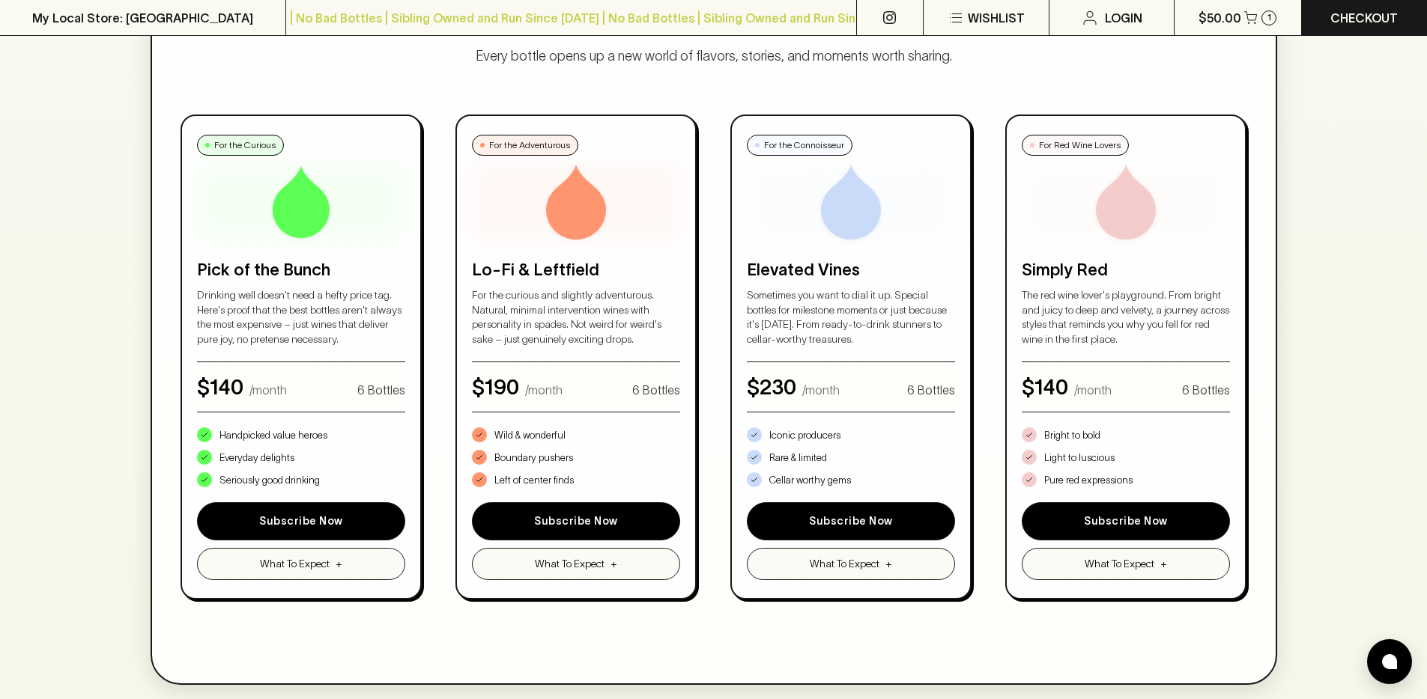
drag, startPoint x: 317, startPoint y: 203, endPoint x: 408, endPoint y: 4, distance: 219.1
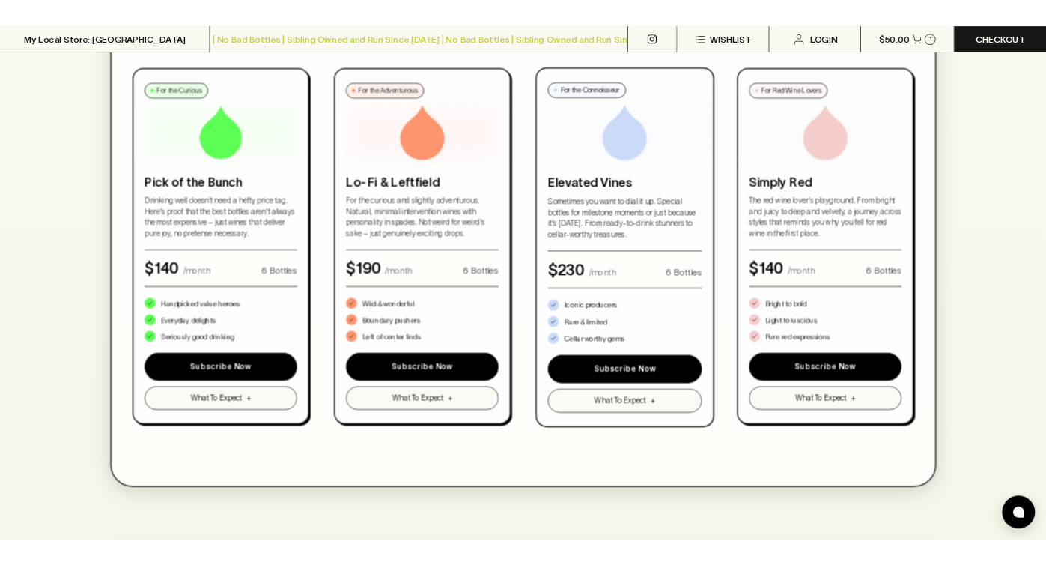
scroll to position [839, 0]
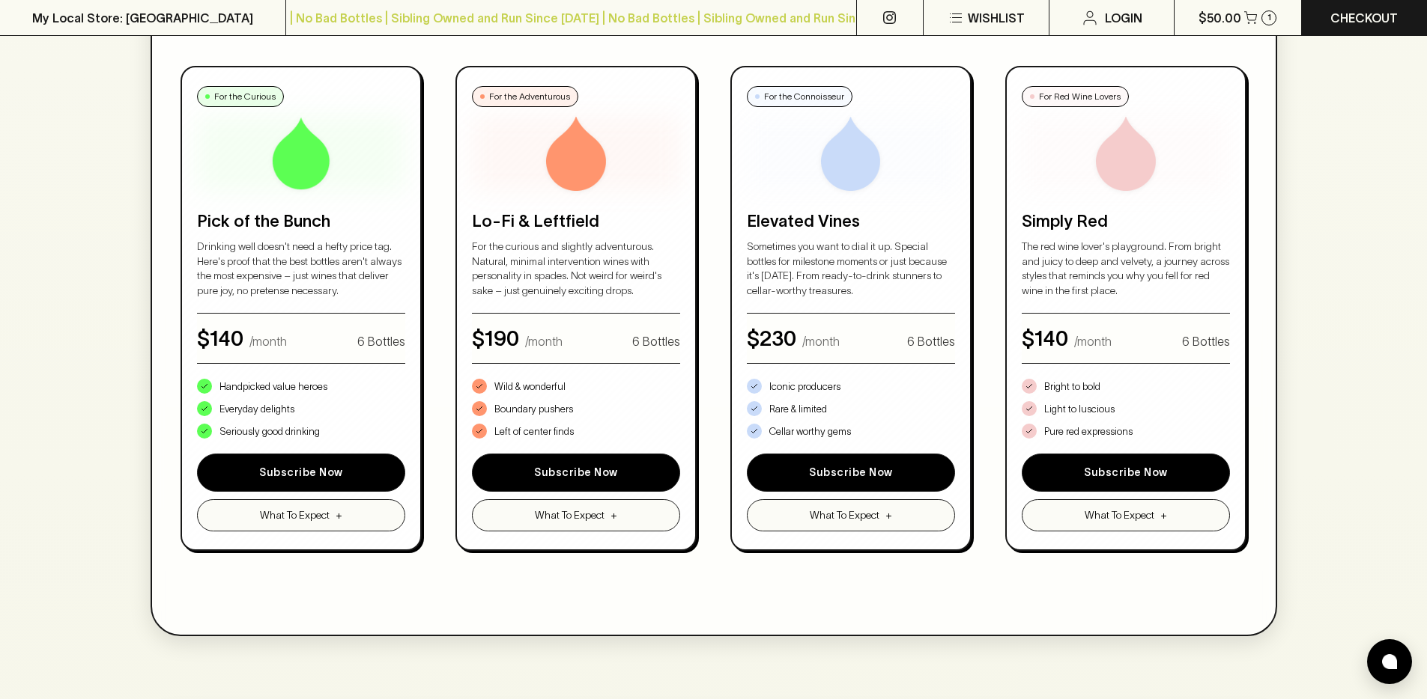
click at [106, 165] on div "No bad bottles Curated by us Delivered to your door How Bottle Drop Works 1 Cho…" at bounding box center [713, 267] width 1427 height 2005
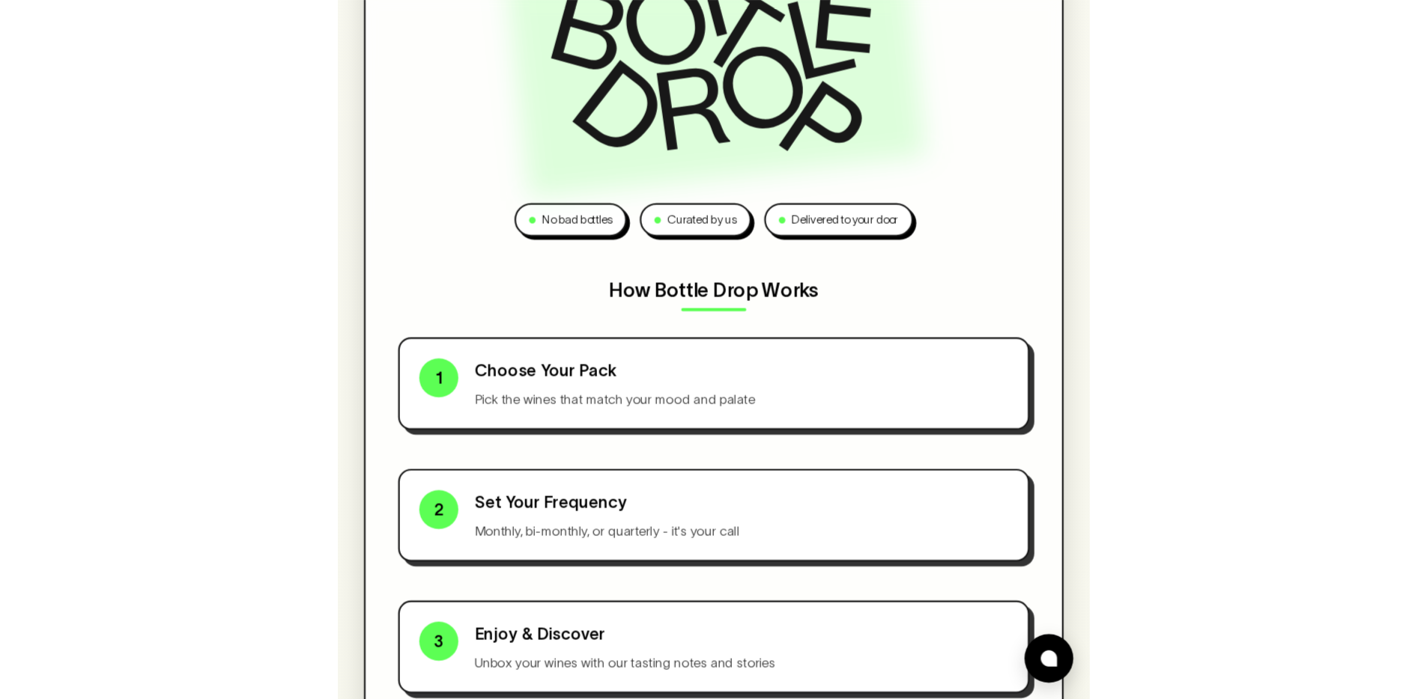
scroll to position [0, 0]
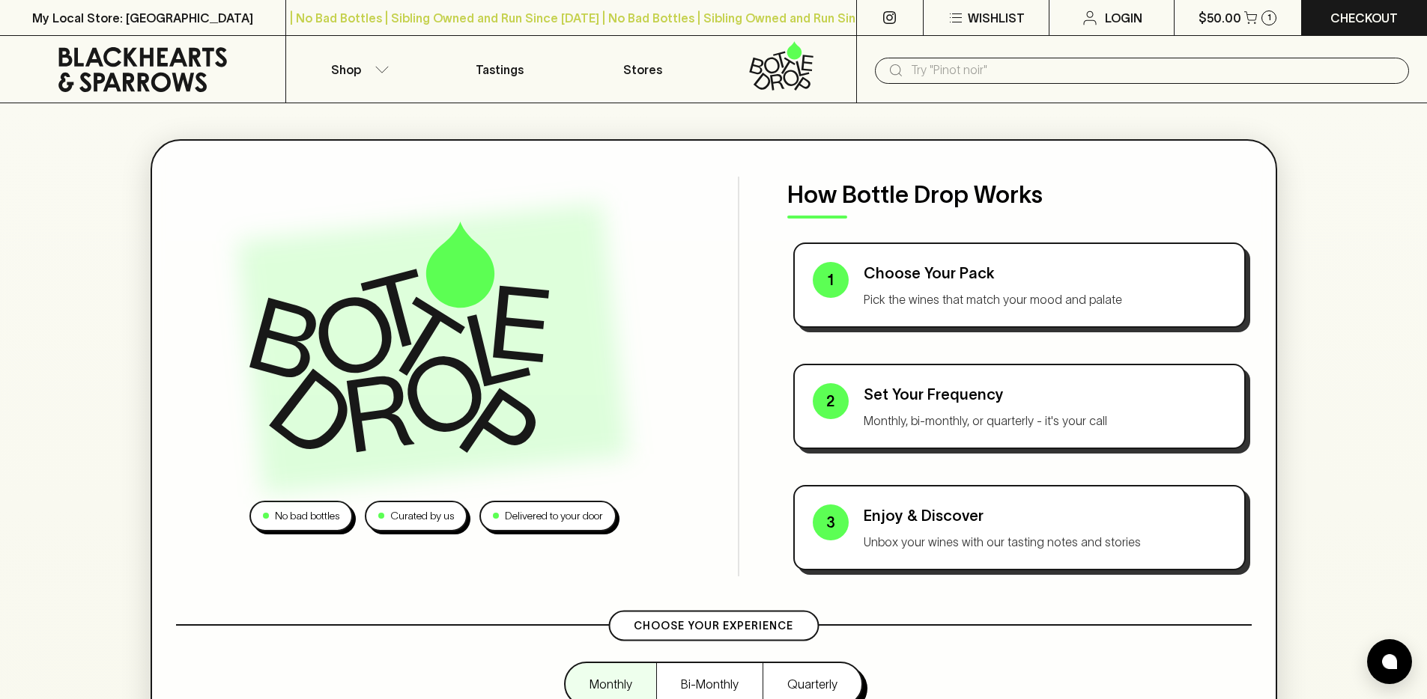
click at [765, 187] on div "How Bottle Drop Works 1 Choose Your Pack Pick the wines that match your mood an…" at bounding box center [995, 377] width 514 height 400
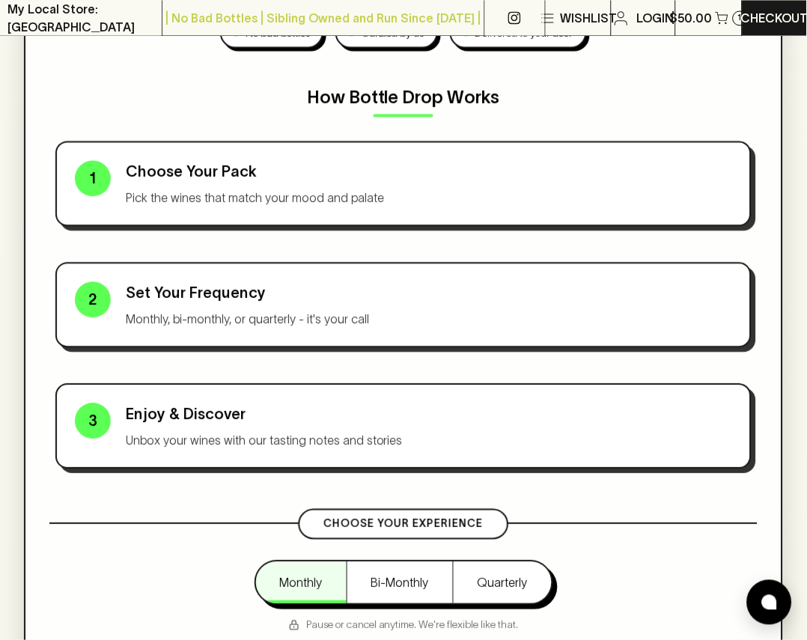
scroll to position [360, 0]
